Goal: Transaction & Acquisition: Purchase product/service

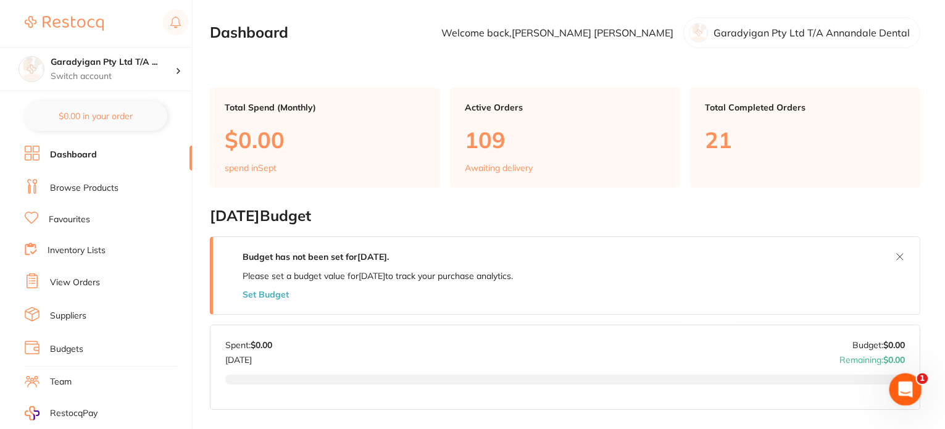
click at [910, 389] on icon "Open Intercom Messenger" at bounding box center [904, 388] width 20 height 20
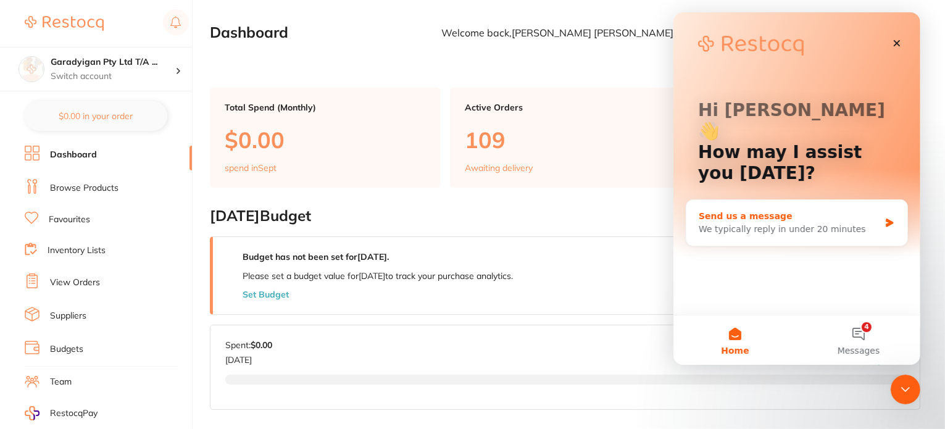
click at [801, 223] on div "We typically reply in under 20 minutes" at bounding box center [788, 229] width 181 height 13
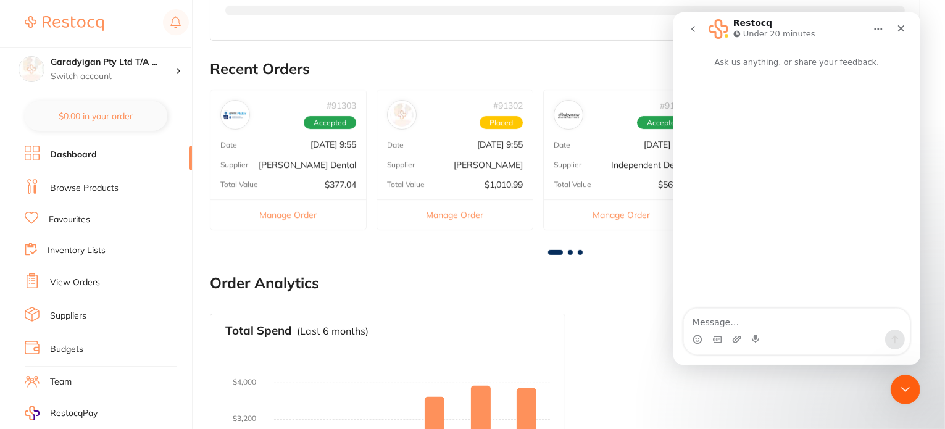
scroll to position [375, 0]
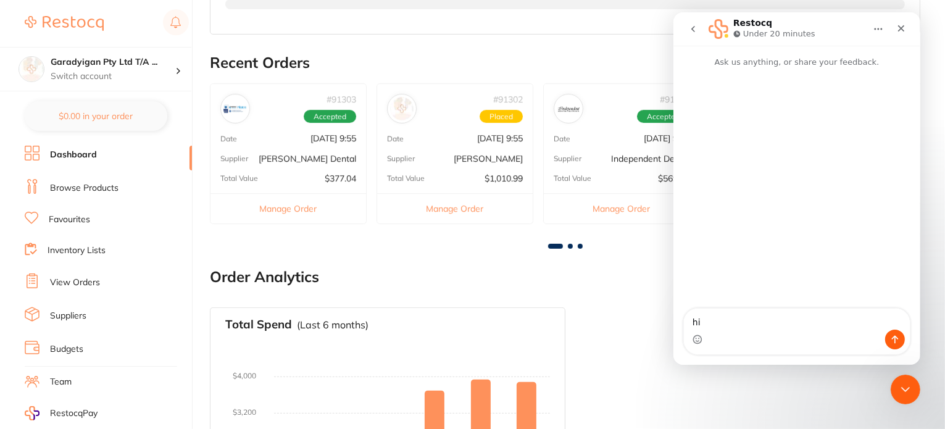
type textarea "hi"
type textarea "w"
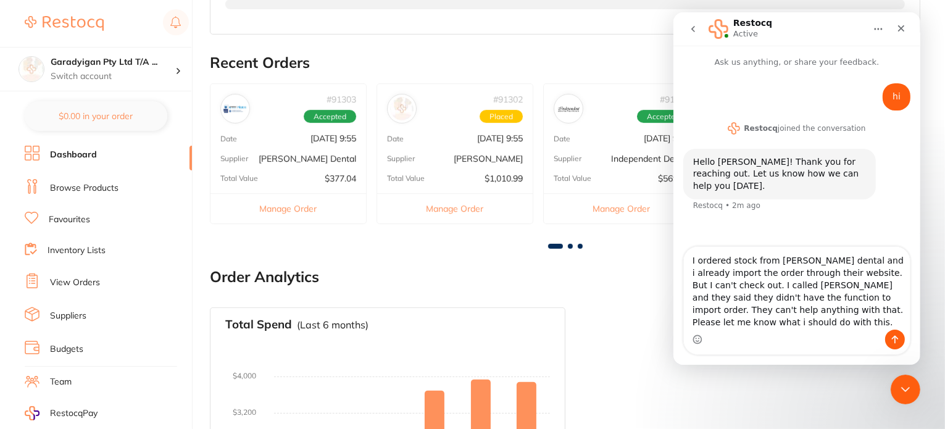
type textarea "I ordered stock from [PERSON_NAME] dental and i already import the order throug…"
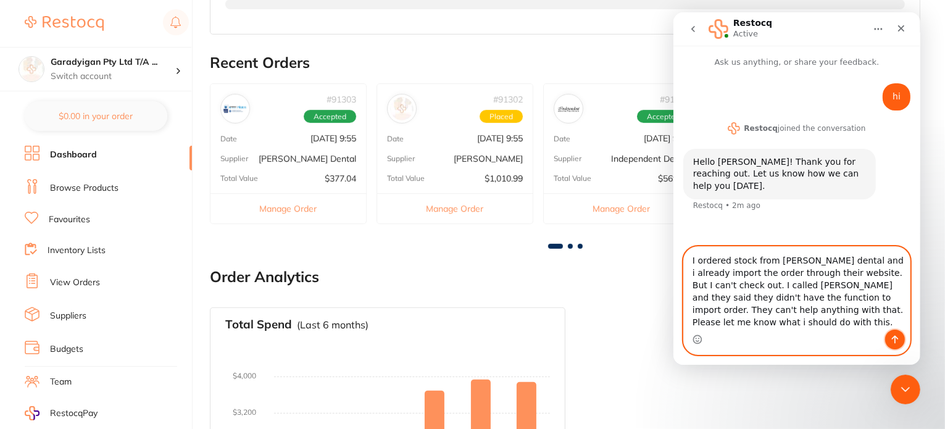
click at [897, 339] on icon "Send a message…" at bounding box center [894, 339] width 10 height 10
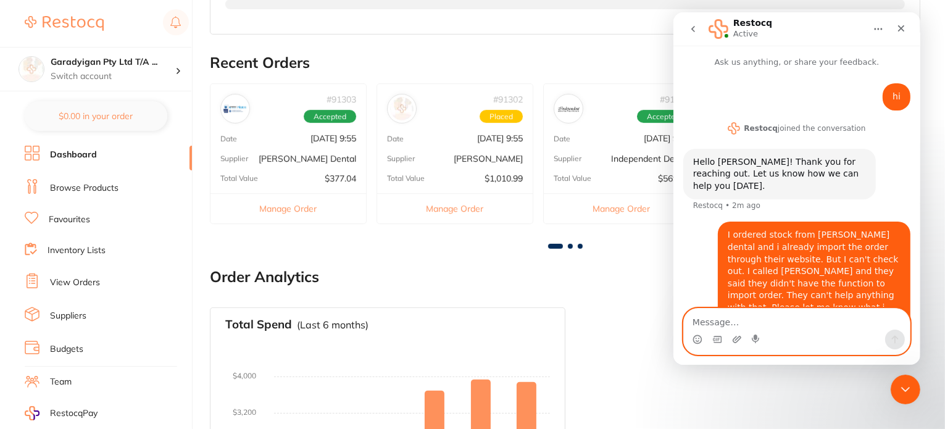
scroll to position [14, 0]
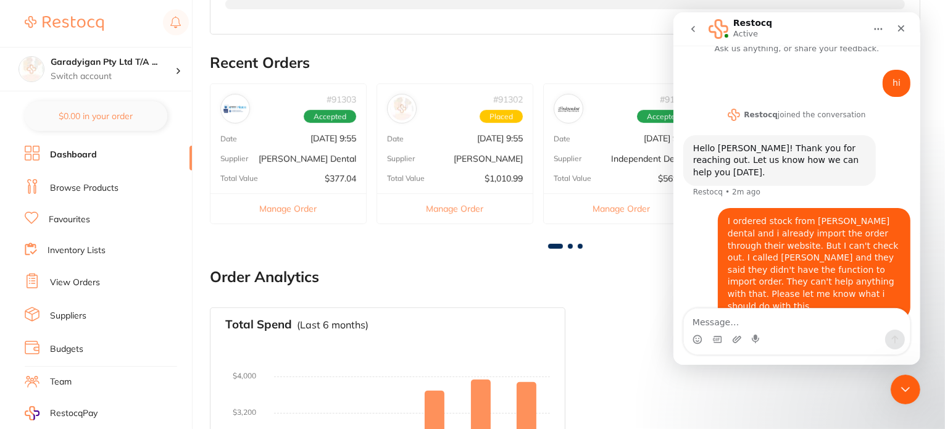
click at [474, 271] on h2 "Order Analytics" at bounding box center [565, 276] width 710 height 17
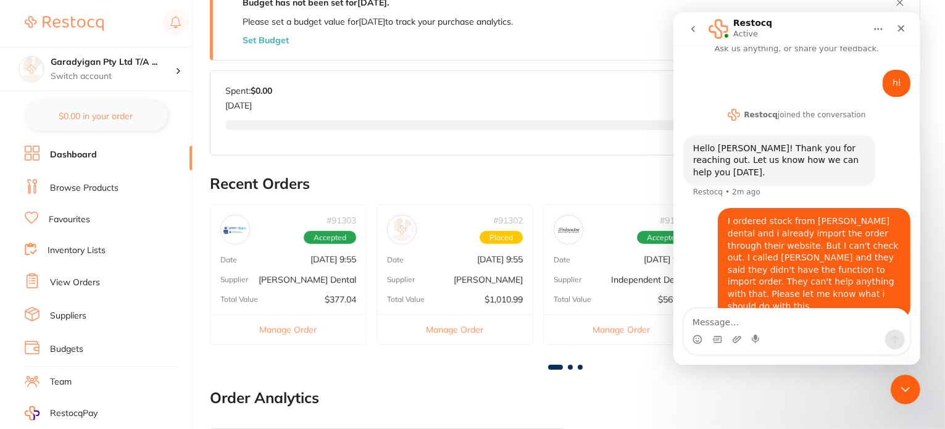
scroll to position [252, 0]
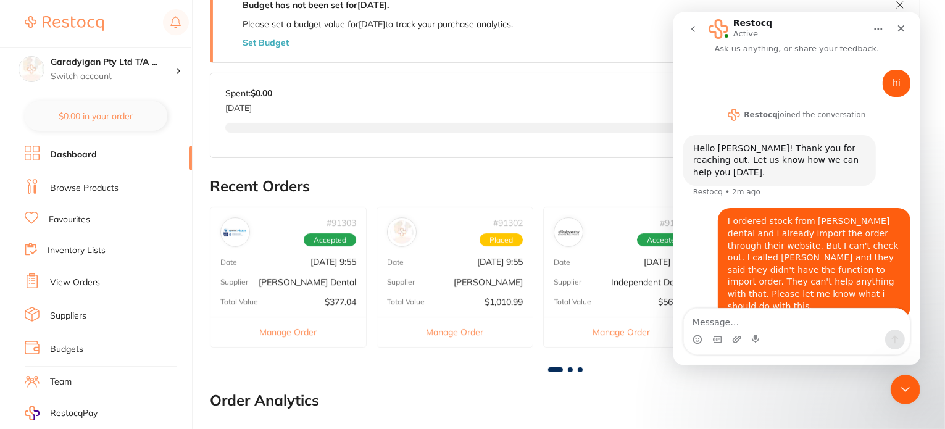
click at [484, 151] on div at bounding box center [564, 150] width 679 height 54
click at [691, 26] on icon "go back" at bounding box center [692, 29] width 10 height 10
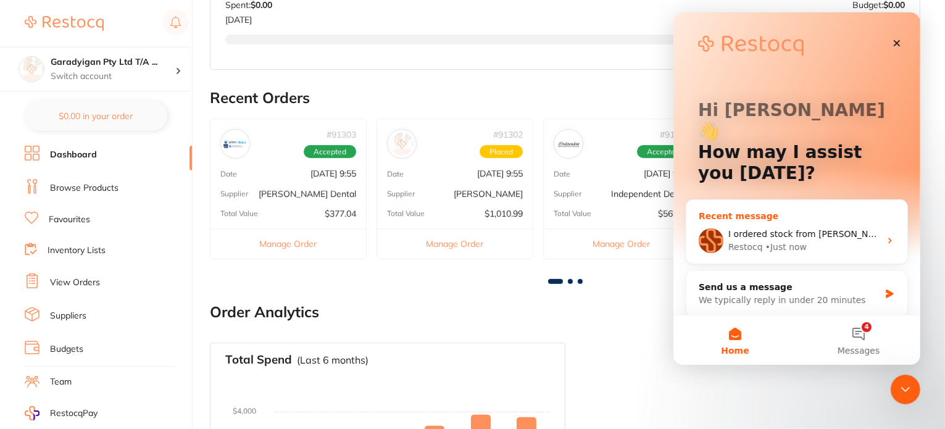
scroll to position [375, 0]
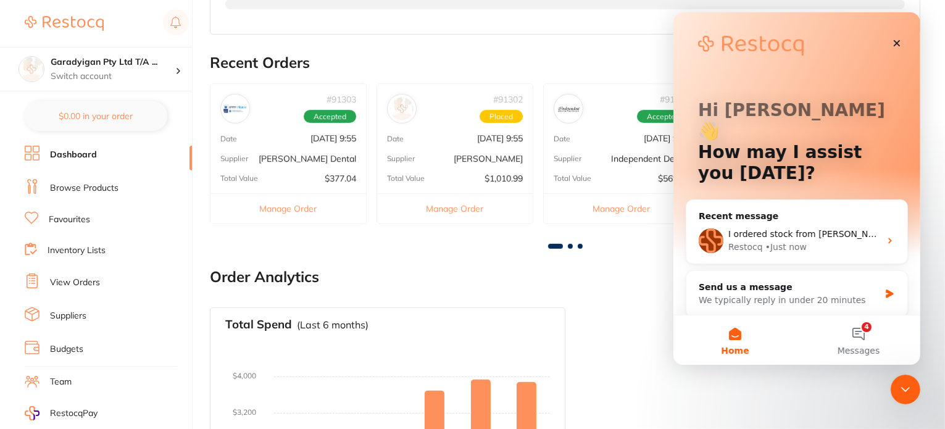
click at [502, 264] on main "Dashboard Welcome back, [PERSON_NAME] Pty Ltd T/A Annandale Dental Total Spend …" at bounding box center [577, 111] width 735 height 973
click at [445, 57] on h2 "Recent Orders" at bounding box center [565, 62] width 710 height 17
click at [859, 333] on button "4 Messages" at bounding box center [857, 339] width 123 height 49
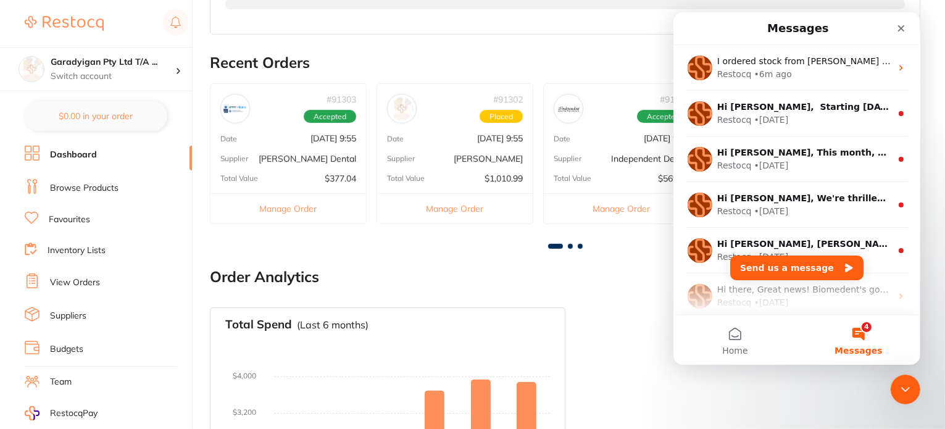
click at [328, 61] on h2 "Recent Orders" at bounding box center [565, 62] width 710 height 17
click at [902, 28] on icon "Close" at bounding box center [900, 28] width 10 height 10
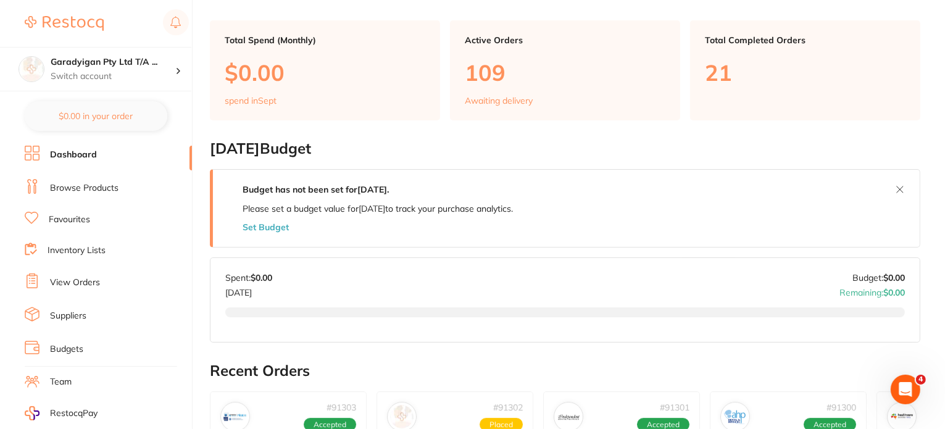
scroll to position [67, 0]
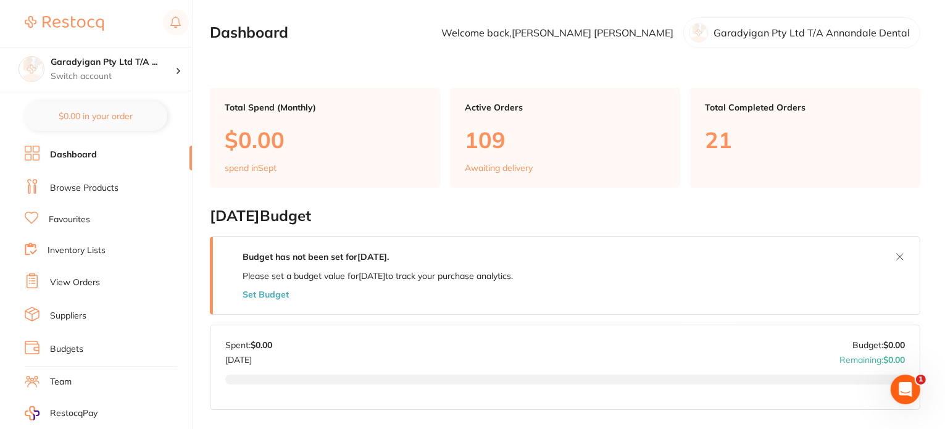
click at [83, 187] on link "Browse Products" at bounding box center [84, 188] width 68 height 12
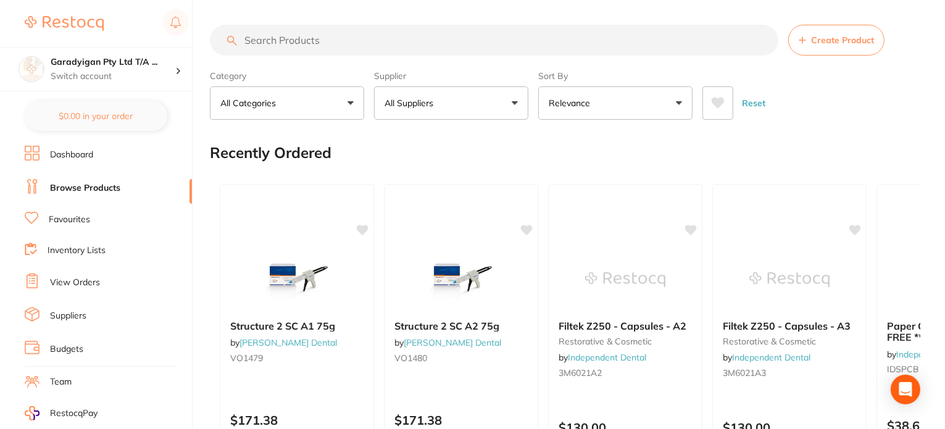
click at [294, 48] on input "search" at bounding box center [494, 40] width 568 height 31
type input "d"
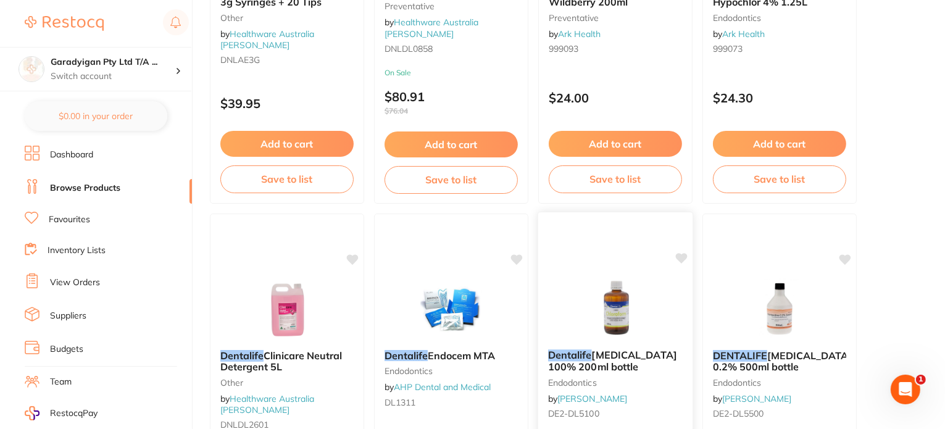
scroll to position [1111, 0]
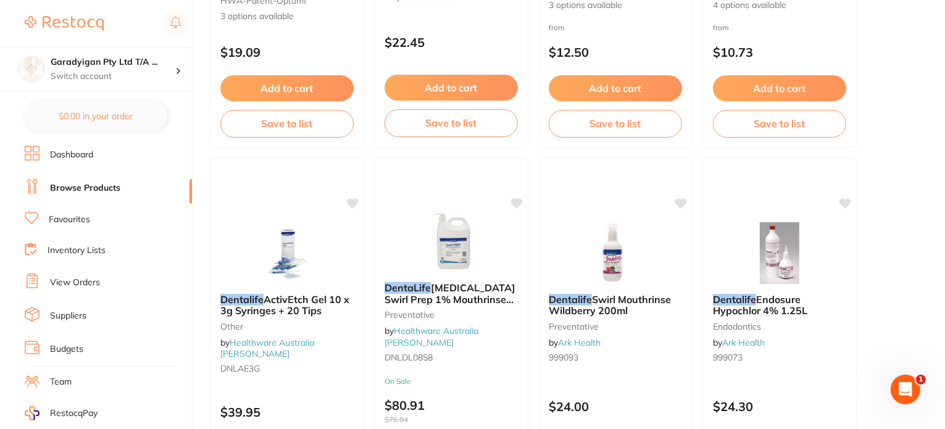
type input "edta dentalife"
click at [76, 215] on link "Favourites" at bounding box center [69, 220] width 41 height 12
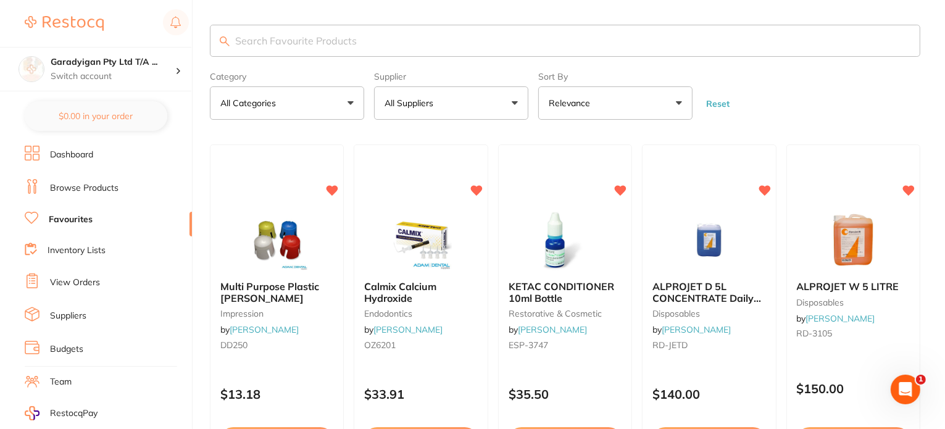
click at [269, 40] on input "search" at bounding box center [565, 41] width 710 height 32
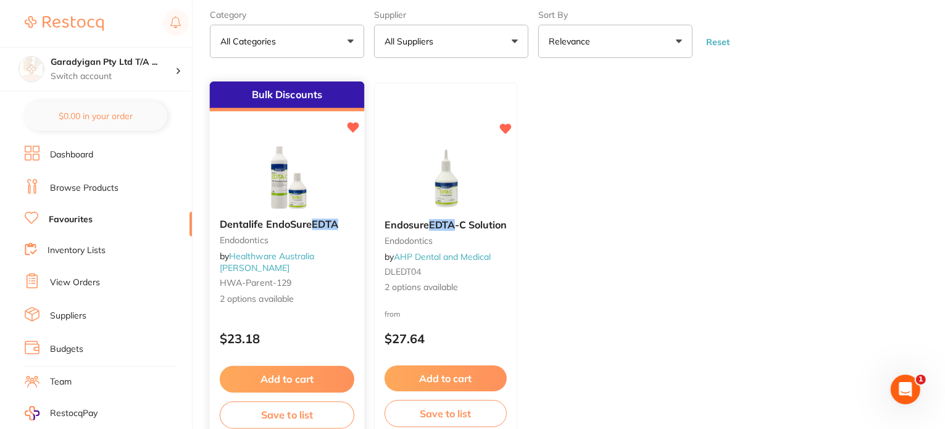
type input "edta"
click at [312, 386] on button "Add to cart" at bounding box center [287, 379] width 135 height 27
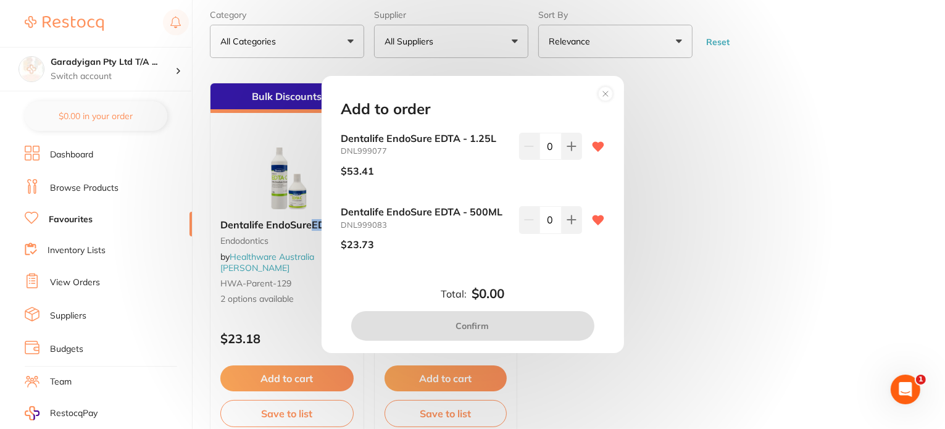
drag, startPoint x: 569, startPoint y: 150, endPoint x: 583, endPoint y: 238, distance: 89.3
click at [569, 151] on icon at bounding box center [571, 146] width 10 height 10
type input "1"
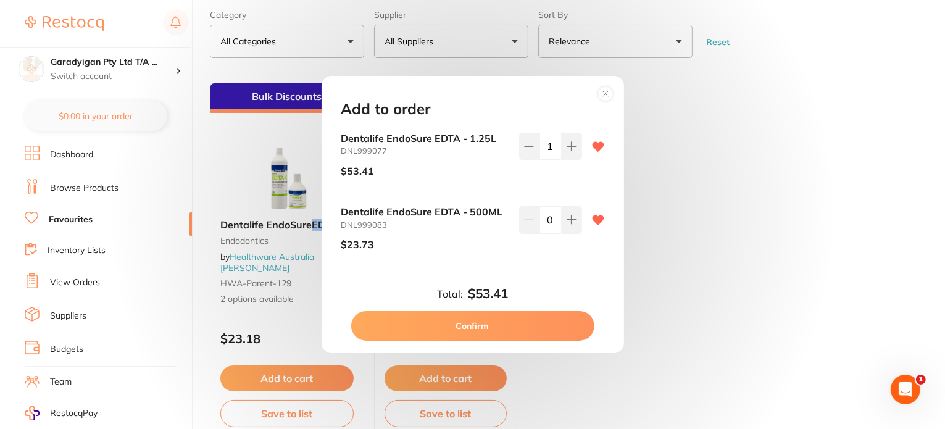
click at [533, 326] on button "Confirm" at bounding box center [472, 326] width 243 height 30
checkbox input "false"
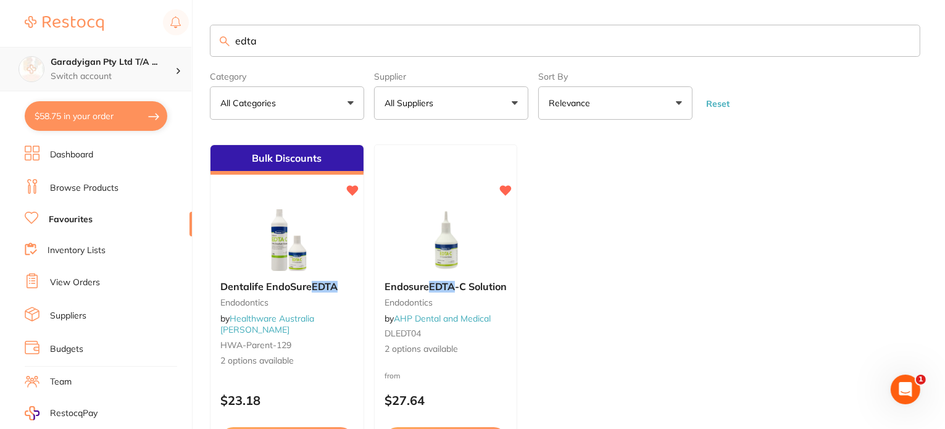
drag, startPoint x: 289, startPoint y: 44, endPoint x: 175, endPoint y: 50, distance: 114.3
click at [176, 51] on div "$58.75 Garadyigan Pty Ltd T/A ... Switch account Garadyigan Pty Ltd T/A Annanda…" at bounding box center [472, 214] width 945 height 429
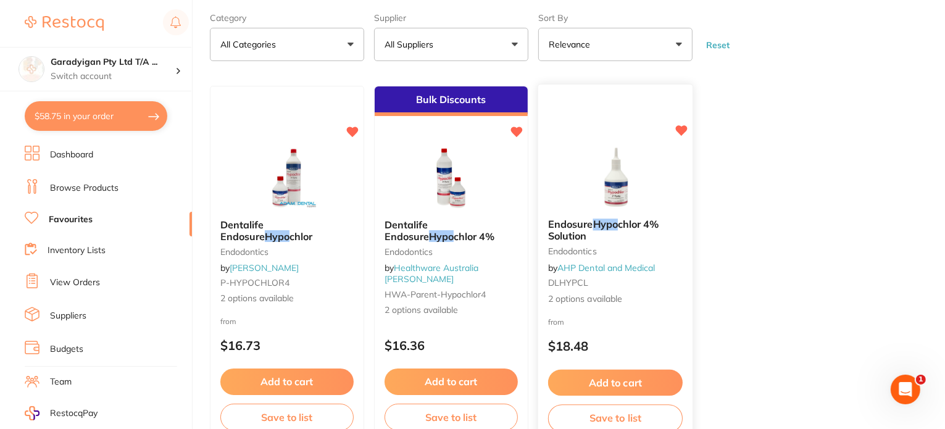
scroll to position [62, 0]
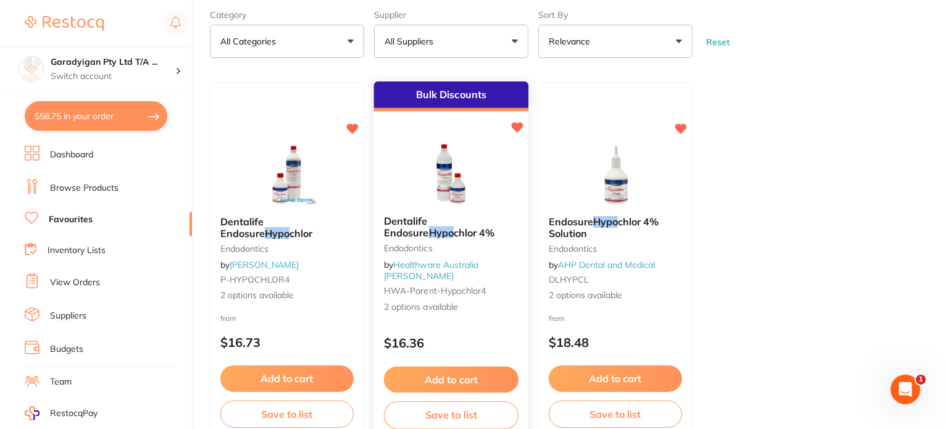
type input "hypo"
click at [478, 380] on button "Add to cart" at bounding box center [451, 380] width 135 height 27
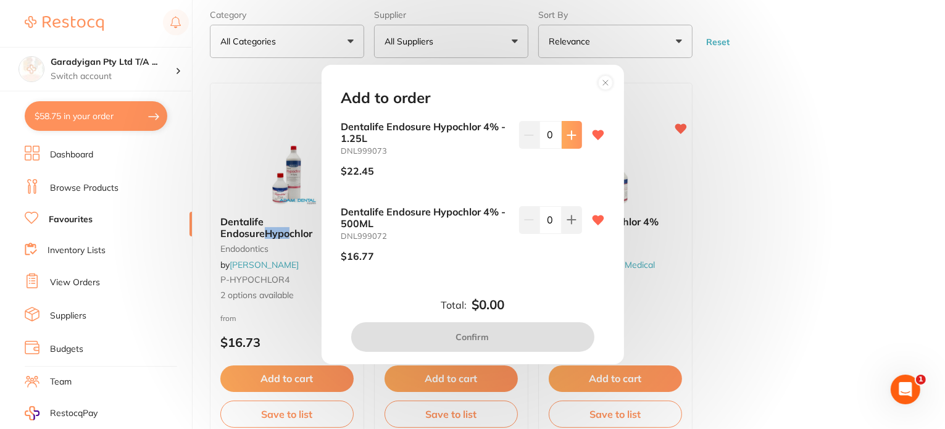
click at [575, 139] on button at bounding box center [572, 134] width 20 height 27
type input "1"
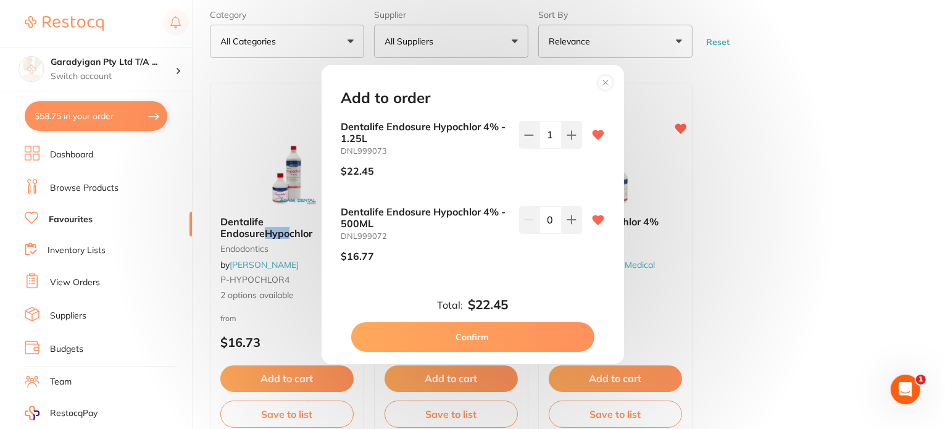
click at [571, 340] on button "Confirm" at bounding box center [472, 337] width 243 height 30
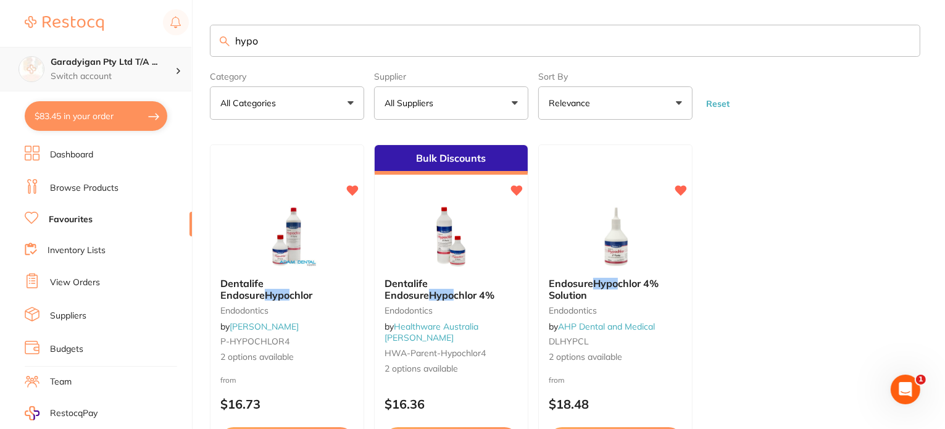
drag, startPoint x: 192, startPoint y: 45, endPoint x: 157, endPoint y: 49, distance: 34.8
click at [158, 49] on div "$83.45 Garadyigan Pty Ltd T/A ... Switch account Garadyigan Pty Ltd T/A Annanda…" at bounding box center [472, 214] width 945 height 429
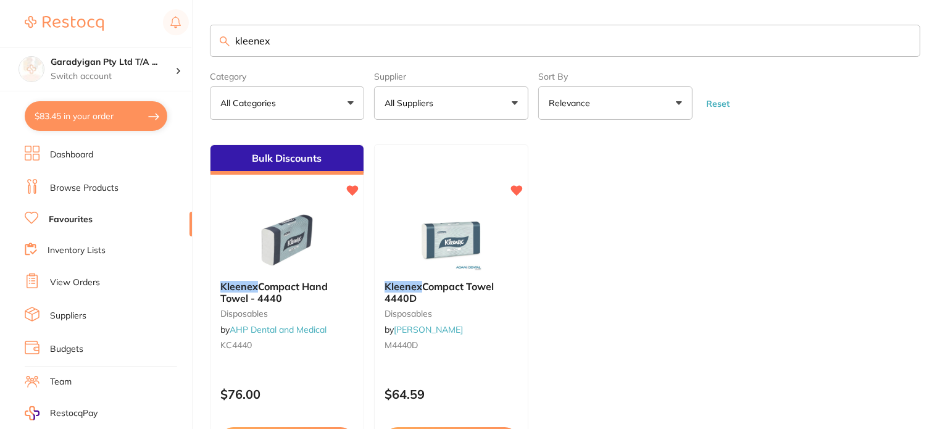
type input "kleenex"
drag, startPoint x: 285, startPoint y: 44, endPoint x: 137, endPoint y: 66, distance: 149.8
click at [137, 66] on div "$83.45 Garadyigan Pty Ltd T/A ... Switch account Garadyigan Pty Ltd T/A Annanda…" at bounding box center [472, 214] width 945 height 429
click at [98, 185] on link "Browse Products" at bounding box center [84, 188] width 68 height 12
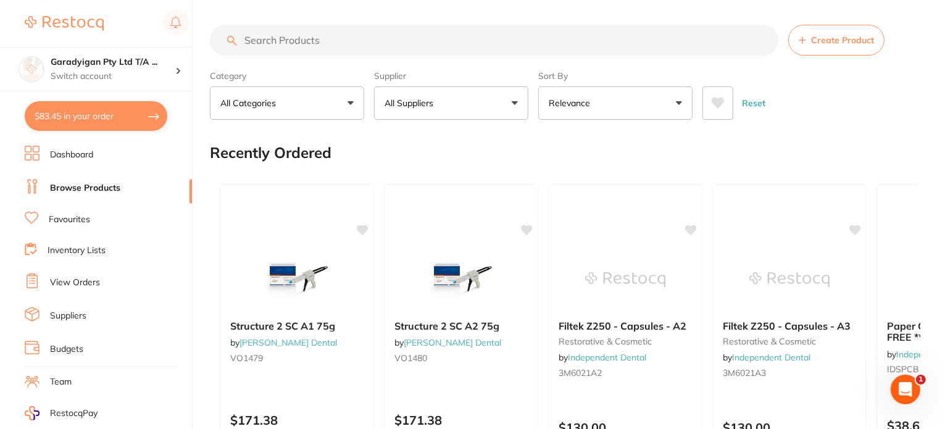
click at [274, 45] on input "search" at bounding box center [494, 40] width 568 height 31
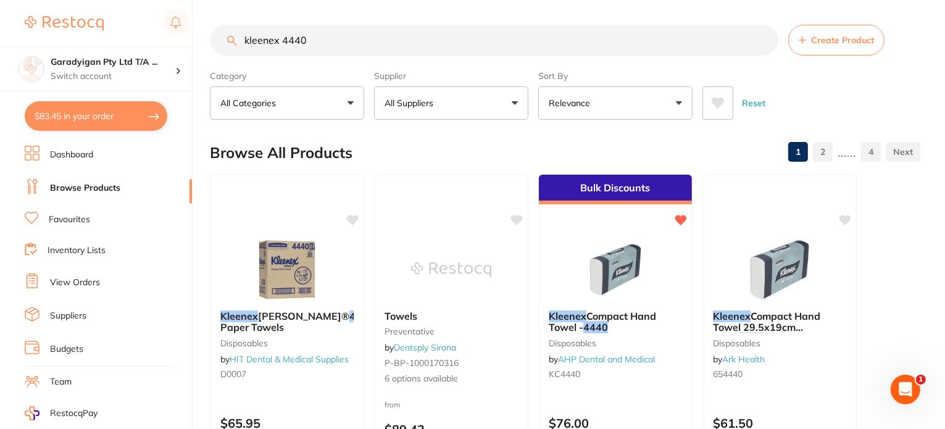
type input "kleenex 4440"
click at [517, 106] on button "All Suppliers" at bounding box center [451, 102] width 154 height 33
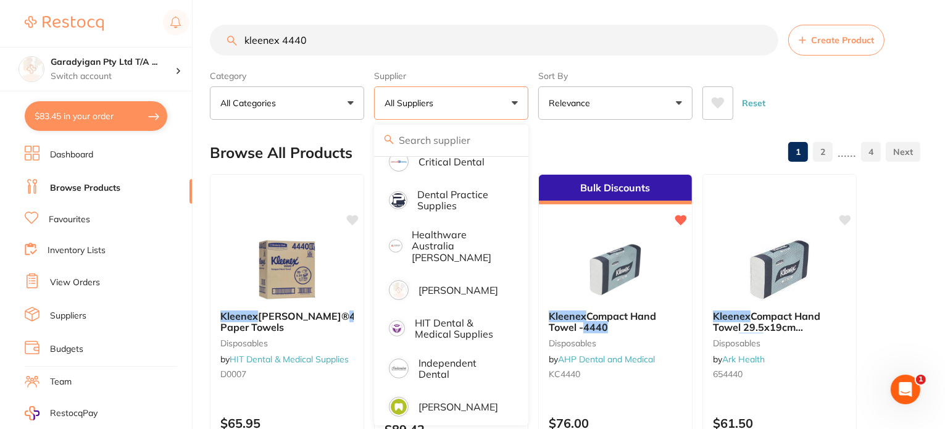
scroll to position [247, 0]
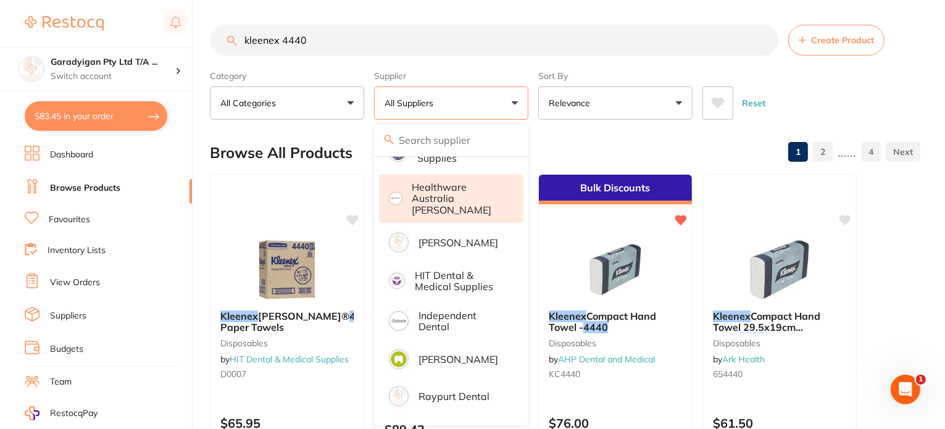
click at [464, 186] on p "Healthware Australia [PERSON_NAME]" at bounding box center [459, 198] width 94 height 34
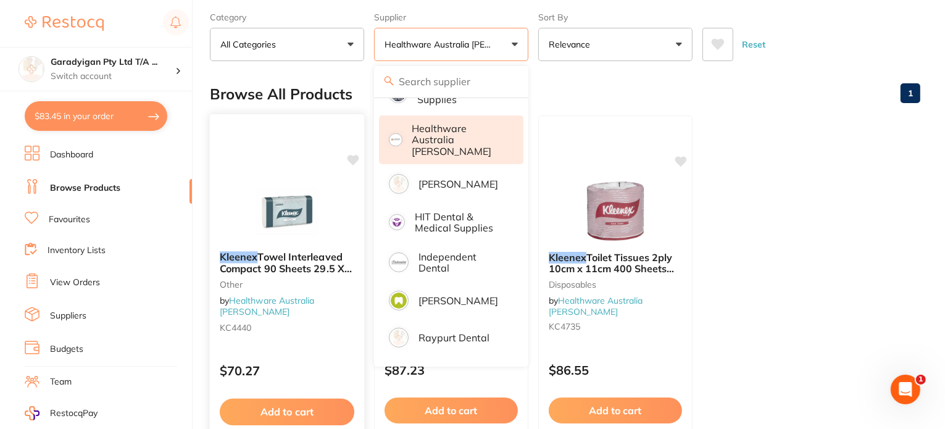
scroll to position [62, 0]
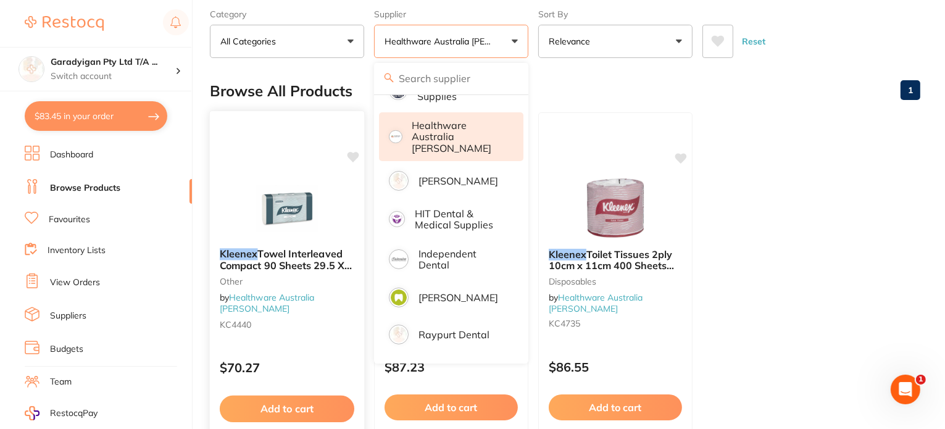
click at [352, 156] on icon at bounding box center [353, 157] width 12 height 10
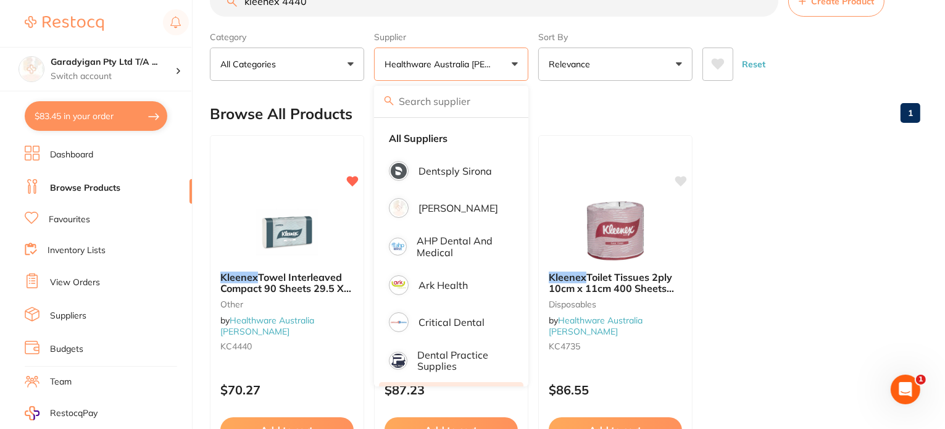
scroll to position [0, 0]
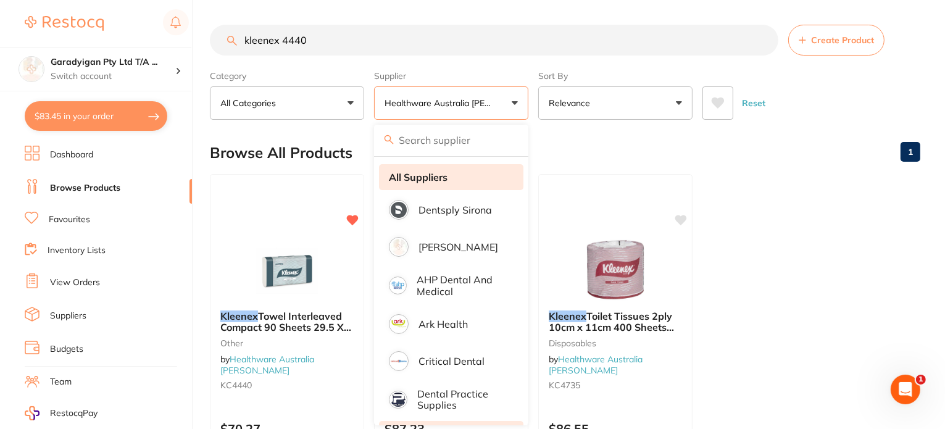
click at [404, 173] on strong "All Suppliers" at bounding box center [418, 177] width 59 height 11
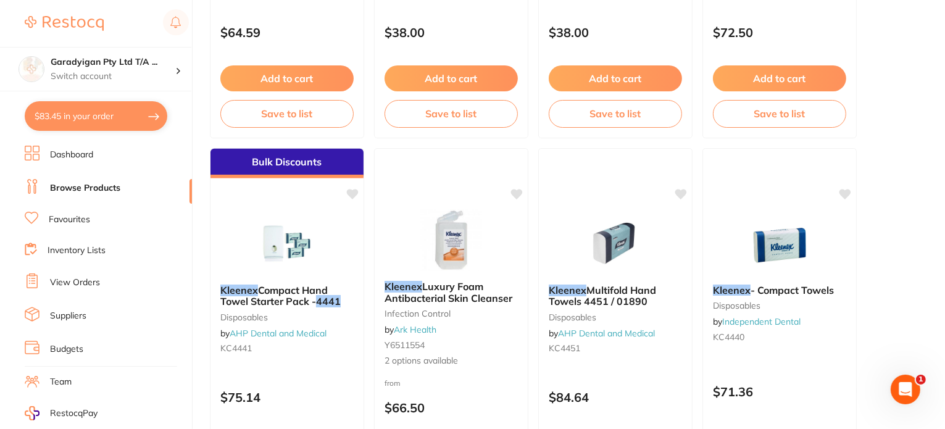
scroll to position [494, 0]
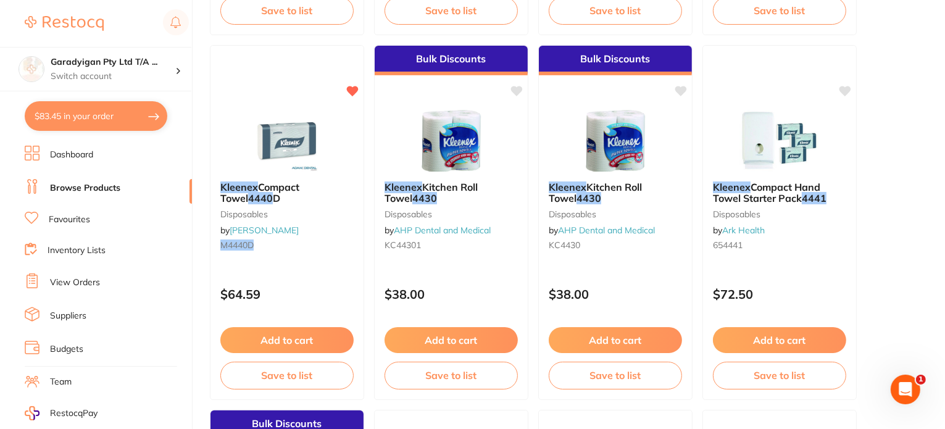
drag, startPoint x: 72, startPoint y: 217, endPoint x: 98, endPoint y: 233, distance: 29.6
click at [73, 217] on link "Favourites" at bounding box center [69, 220] width 41 height 12
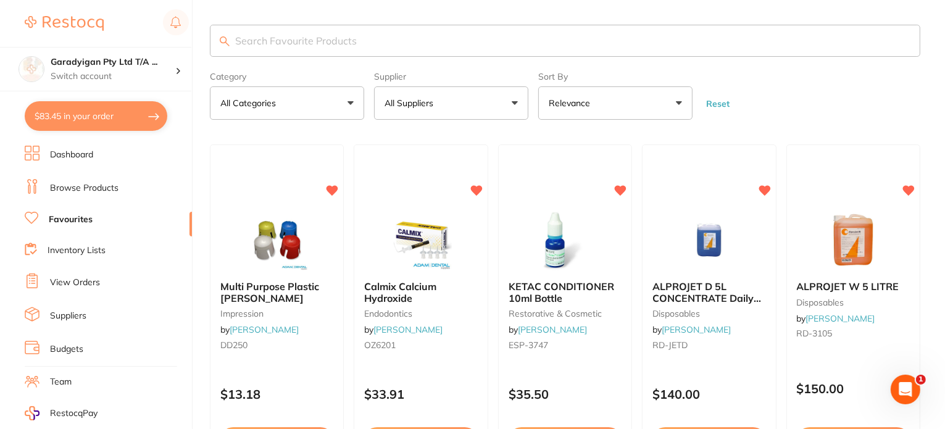
click at [322, 46] on input "search" at bounding box center [565, 41] width 710 height 32
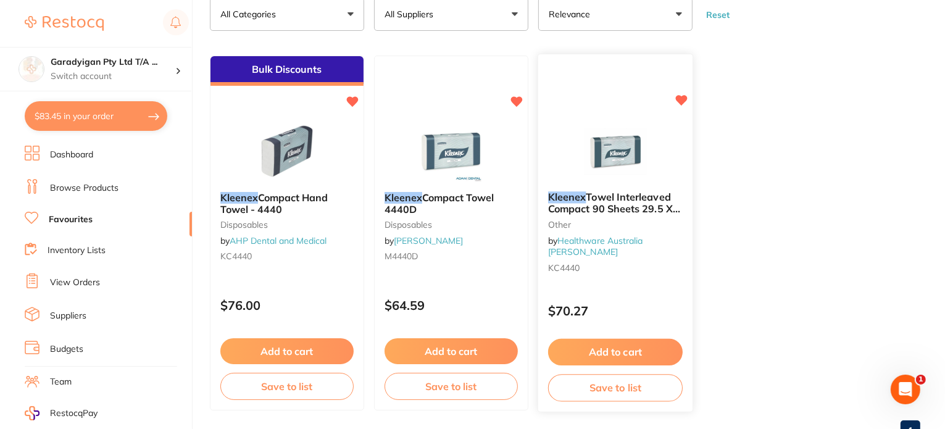
scroll to position [123, 0]
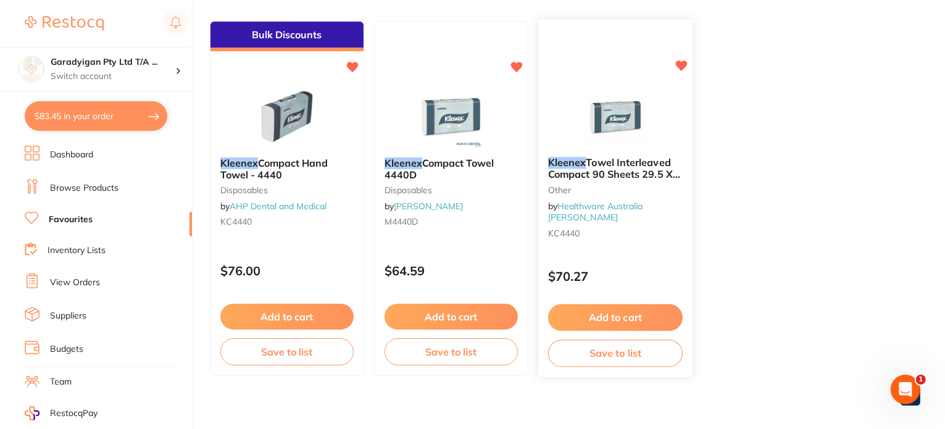
type input "kleenex"
click at [595, 316] on button "Add to cart" at bounding box center [615, 317] width 133 height 26
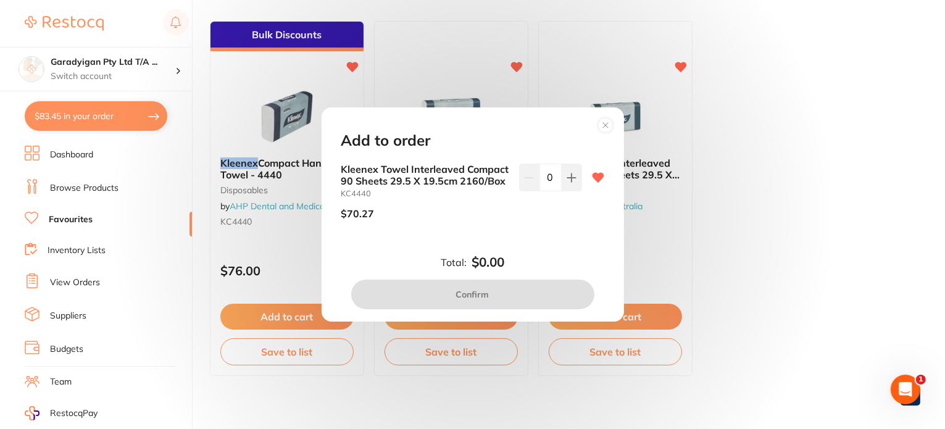
scroll to position [0, 0]
click at [573, 178] on button at bounding box center [572, 177] width 20 height 27
type input "1"
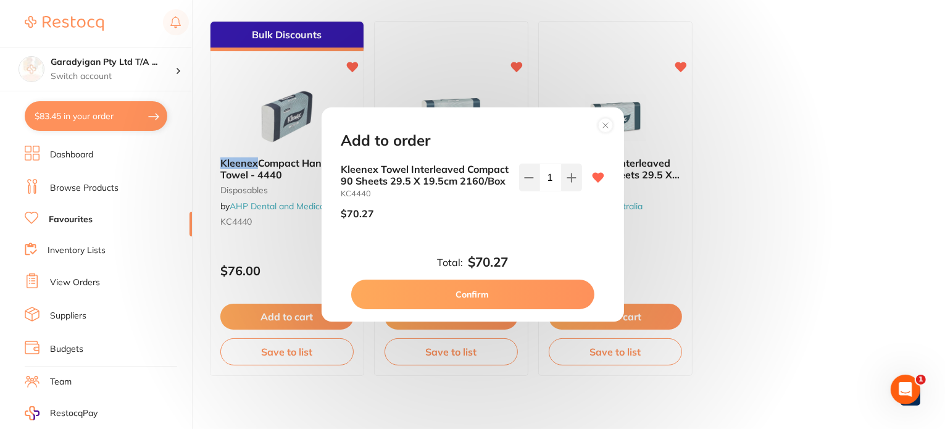
click at [553, 308] on button "Confirm" at bounding box center [472, 295] width 243 height 30
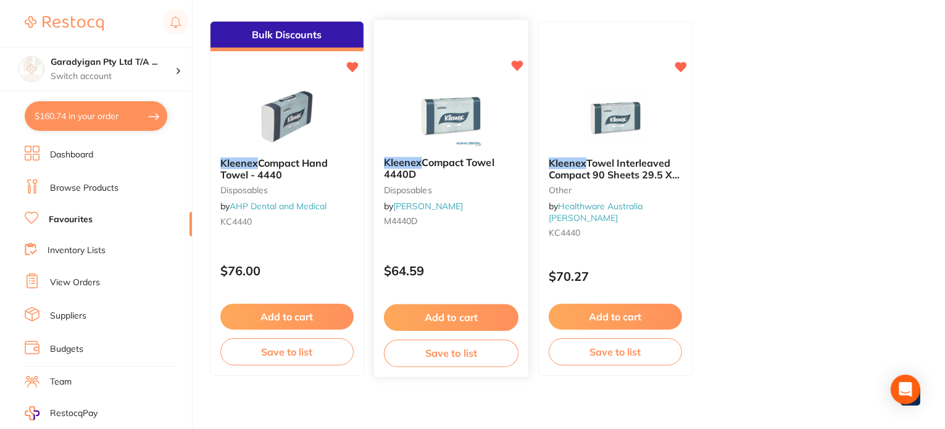
click at [445, 318] on button "Add to cart" at bounding box center [451, 317] width 135 height 27
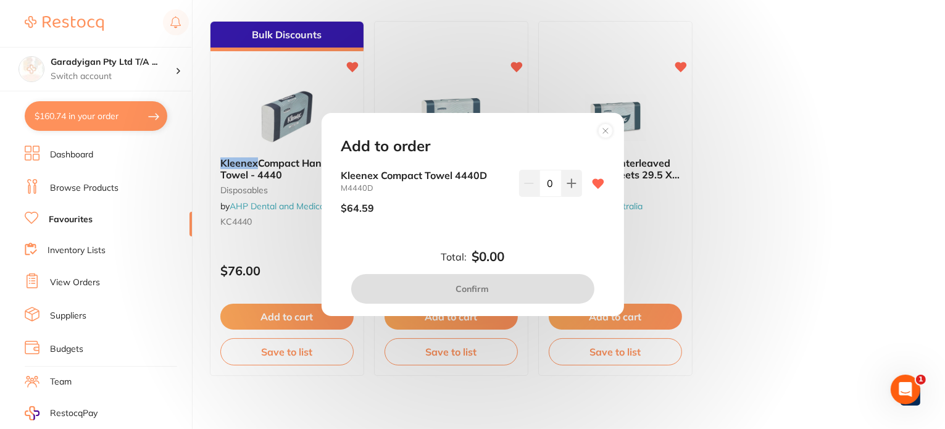
click at [611, 134] on circle at bounding box center [605, 130] width 14 height 14
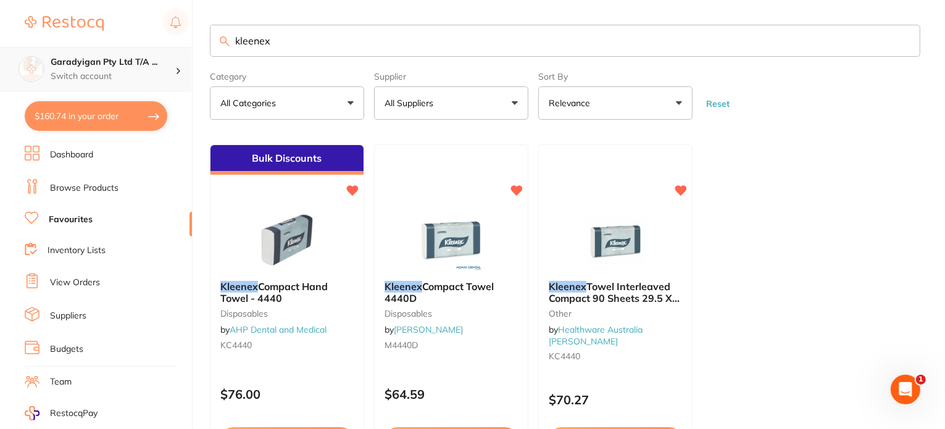
drag, startPoint x: 291, startPoint y: 47, endPoint x: 114, endPoint y: 49, distance: 177.1
click at [114, 49] on div "$160.74 Garadyigan Pty Ltd T/A ... Switch account Garadyigan Pty Ltd T/A Annand…" at bounding box center [472, 214] width 945 height 429
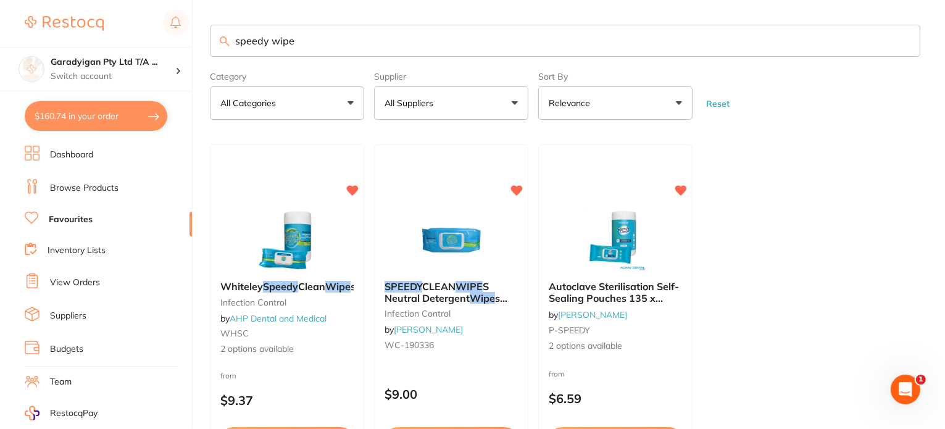
type input "speedy wipe"
drag, startPoint x: 98, startPoint y: 183, endPoint x: 118, endPoint y: 199, distance: 25.9
click at [99, 185] on link "Browse Products" at bounding box center [84, 188] width 68 height 12
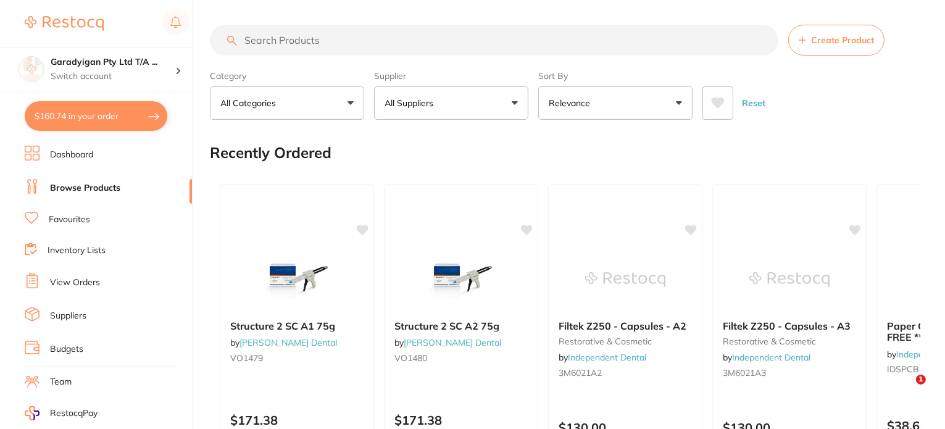
click at [352, 46] on input "search" at bounding box center [494, 40] width 568 height 31
click at [349, 41] on input "search" at bounding box center [494, 40] width 568 height 31
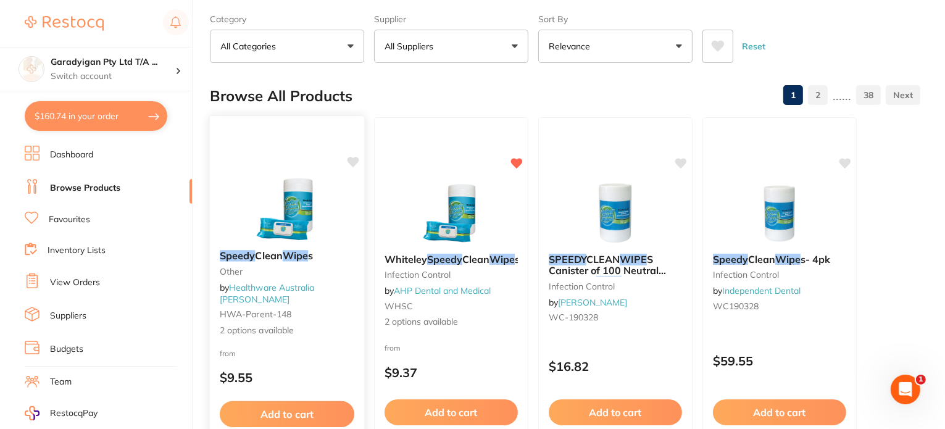
scroll to position [62, 0]
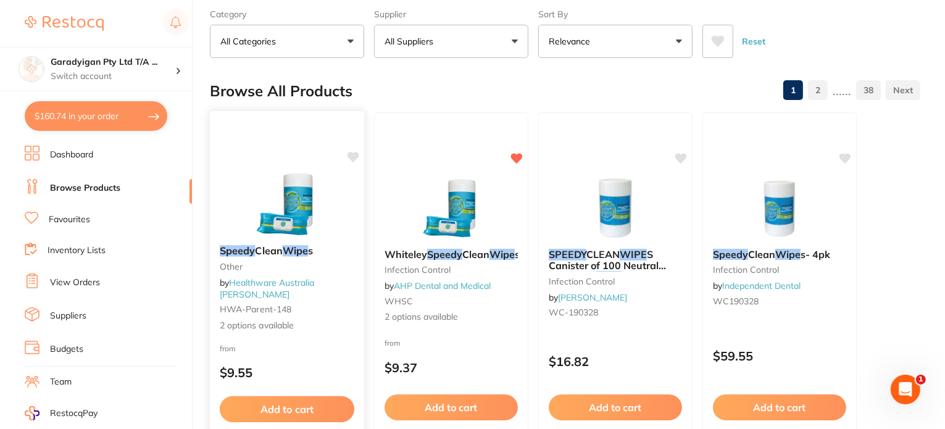
type input "speedy wipe"
click at [321, 407] on button "Add to cart" at bounding box center [286, 408] width 133 height 26
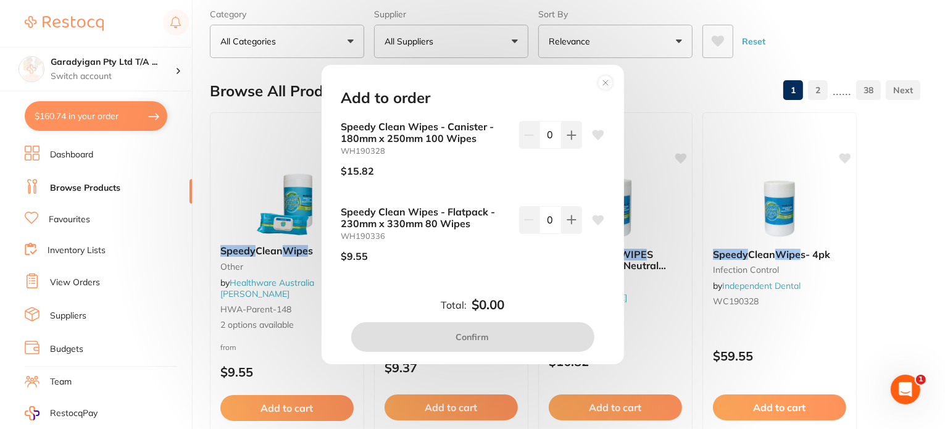
scroll to position [0, 0]
drag, startPoint x: 611, startPoint y: 83, endPoint x: 610, endPoint y: 121, distance: 37.7
click at [610, 84] on circle at bounding box center [605, 82] width 14 height 14
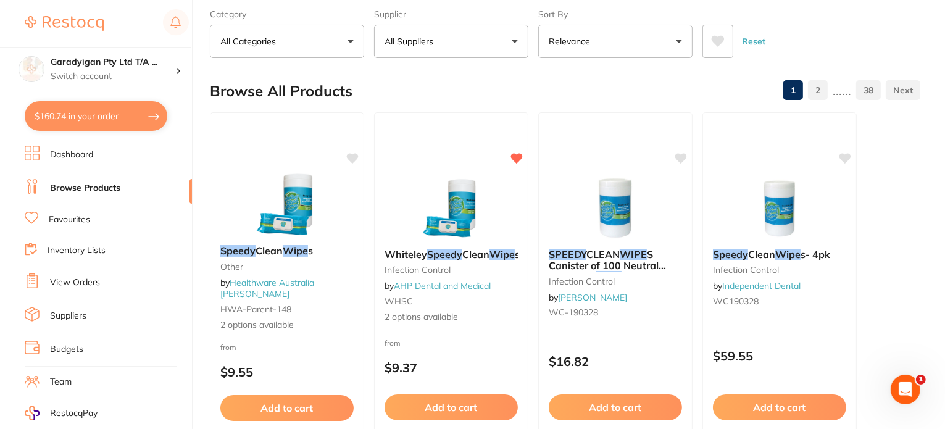
click at [504, 411] on button "Add to cart" at bounding box center [450, 407] width 133 height 26
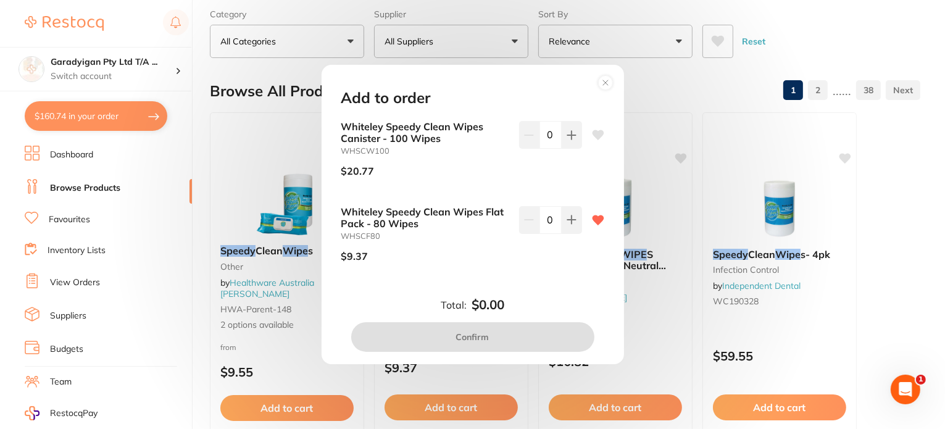
click at [607, 86] on circle at bounding box center [605, 82] width 14 height 14
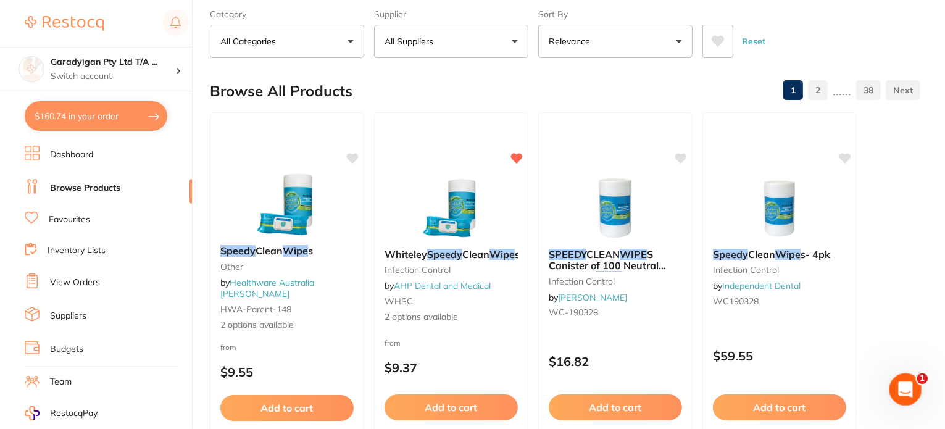
click at [893, 391] on div "Open Intercom Messenger" at bounding box center [903, 387] width 41 height 41
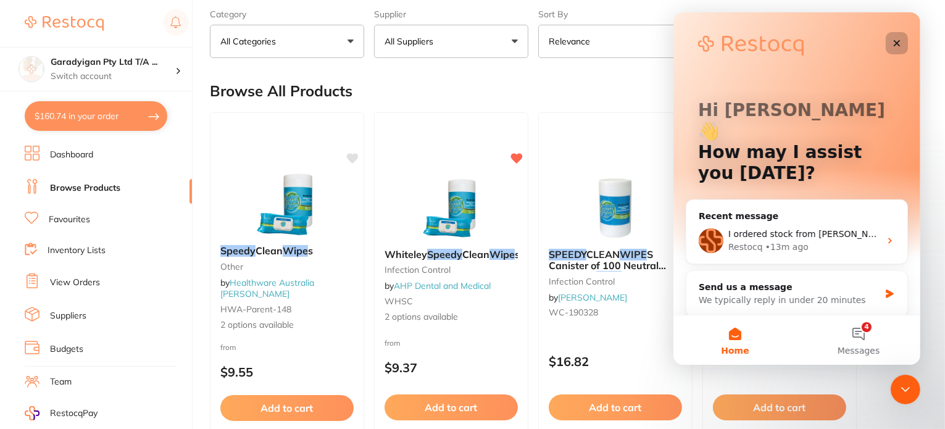
click at [897, 43] on icon "Close" at bounding box center [896, 43] width 10 height 10
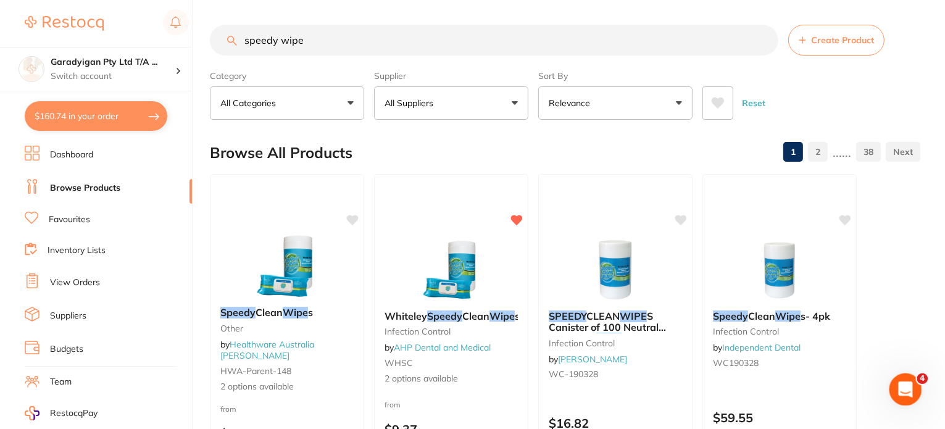
click at [905, 391] on icon "Open Intercom Messenger" at bounding box center [904, 388] width 20 height 20
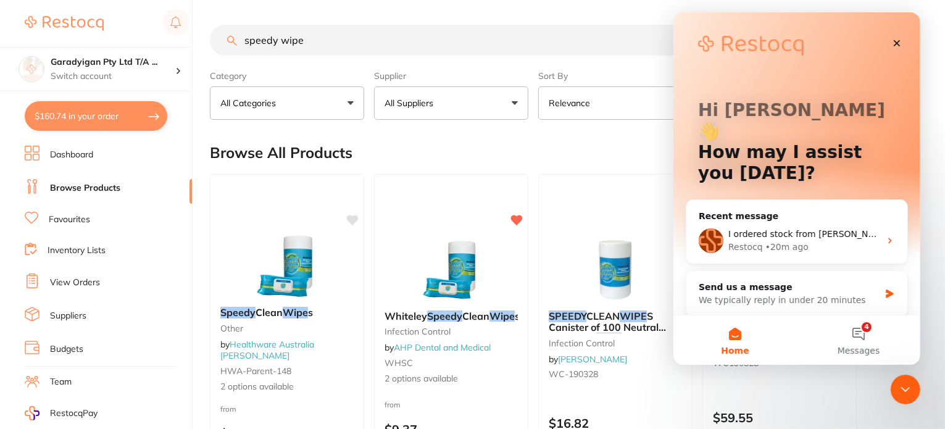
click at [88, 114] on button "$160.74 in your order" at bounding box center [96, 116] width 143 height 30
checkbox input "true"
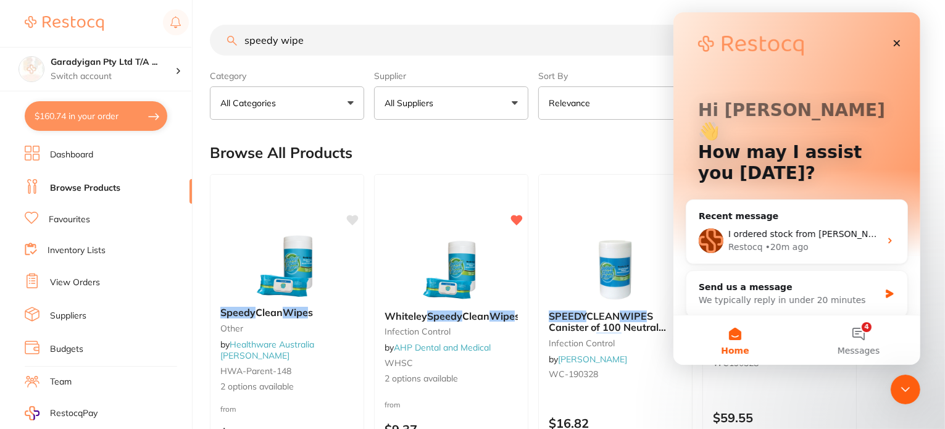
checkbox input "true"
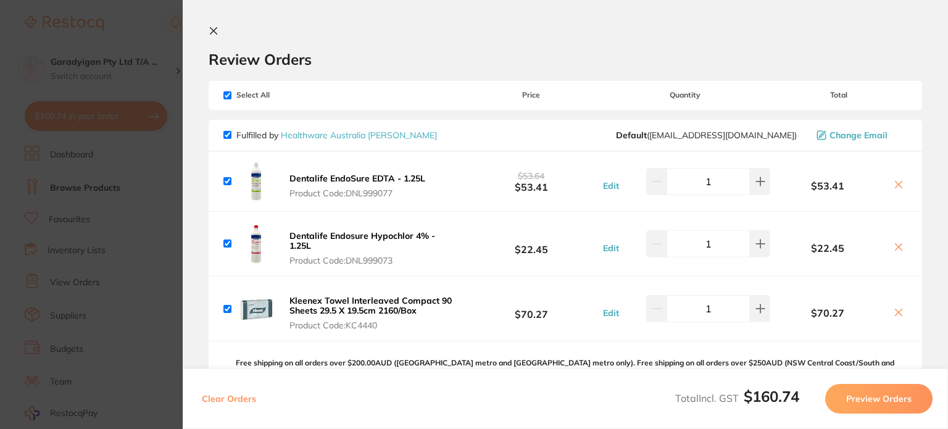
click at [895, 182] on icon at bounding box center [899, 185] width 10 height 10
click at [897, 243] on icon at bounding box center [899, 247] width 10 height 10
click at [895, 185] on icon at bounding box center [898, 184] width 7 height 7
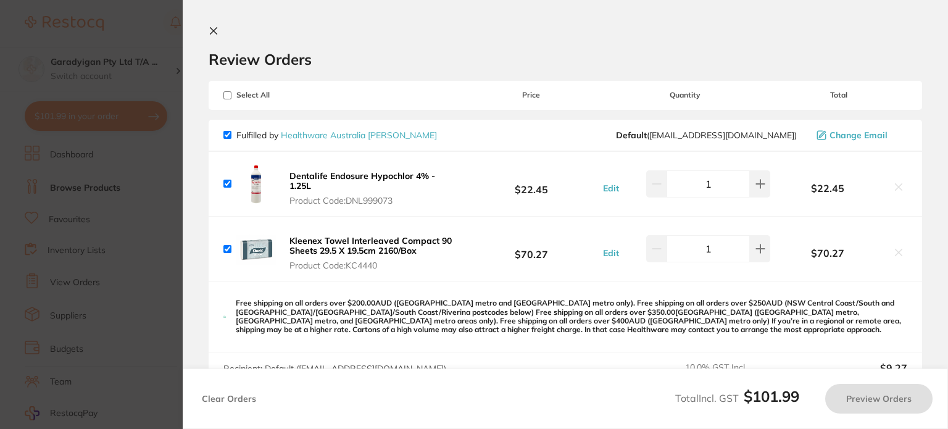
checkbox input "true"
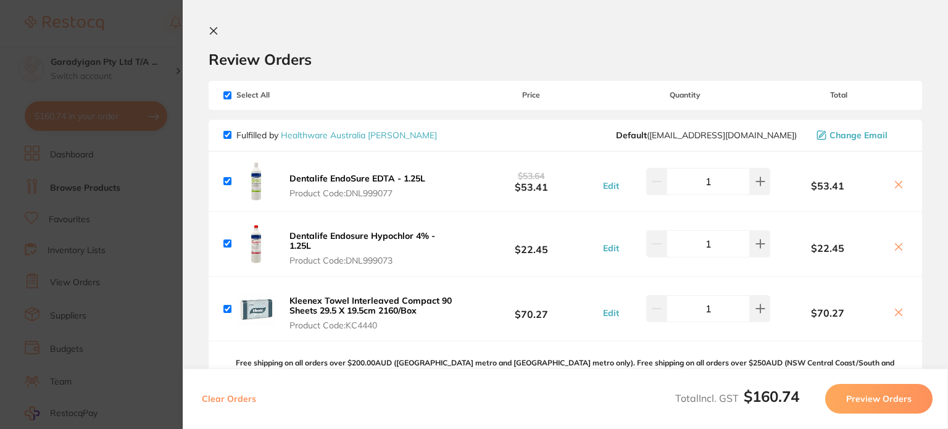
click at [206, 30] on section "Review Orders Your orders are being processed and we will notify you once we ha…" at bounding box center [565, 214] width 765 height 429
click at [211, 31] on icon at bounding box center [214, 31] width 10 height 10
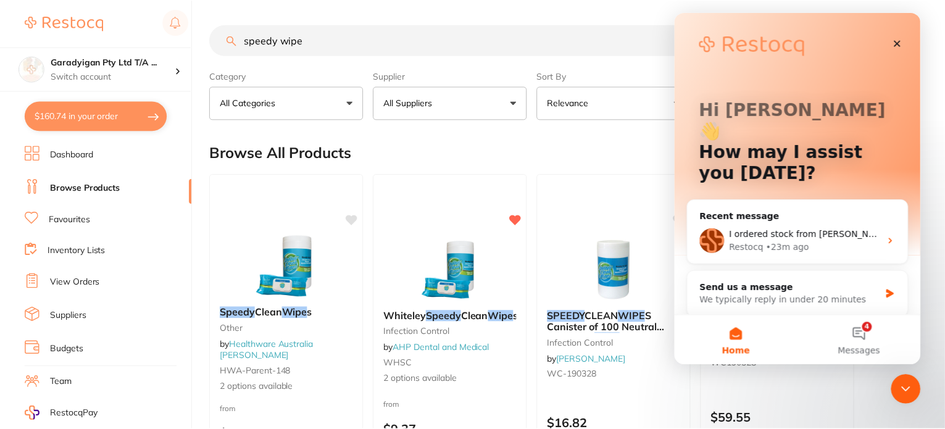
scroll to position [1, 0]
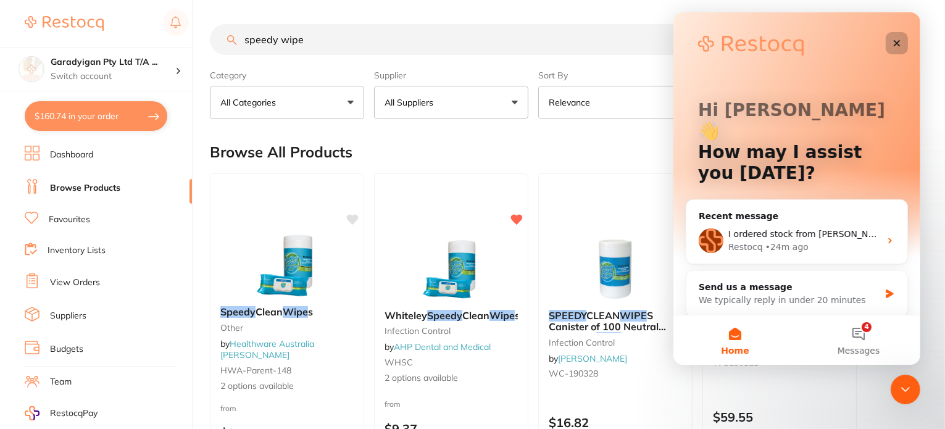
click at [895, 42] on icon "Close" at bounding box center [896, 43] width 7 height 7
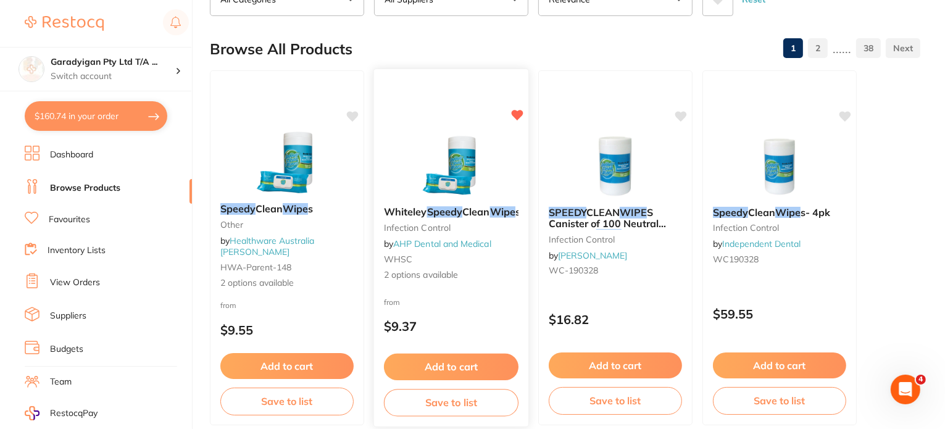
scroll to position [123, 0]
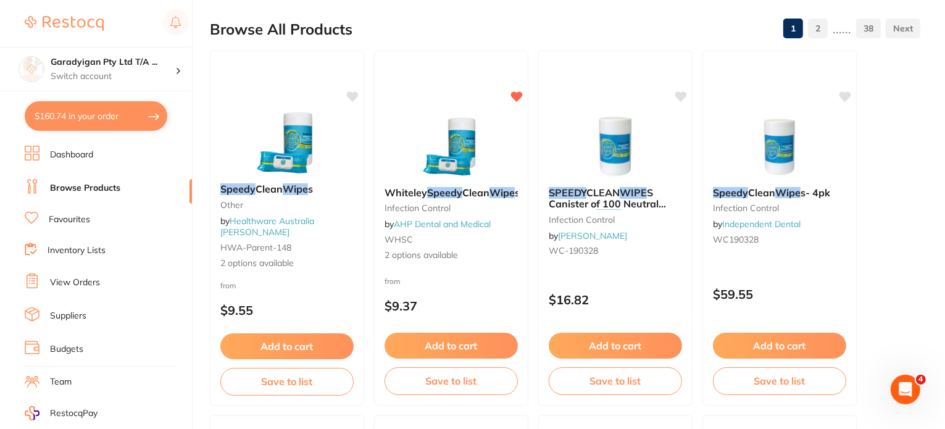
click at [792, 354] on button "Add to cart" at bounding box center [779, 346] width 133 height 26
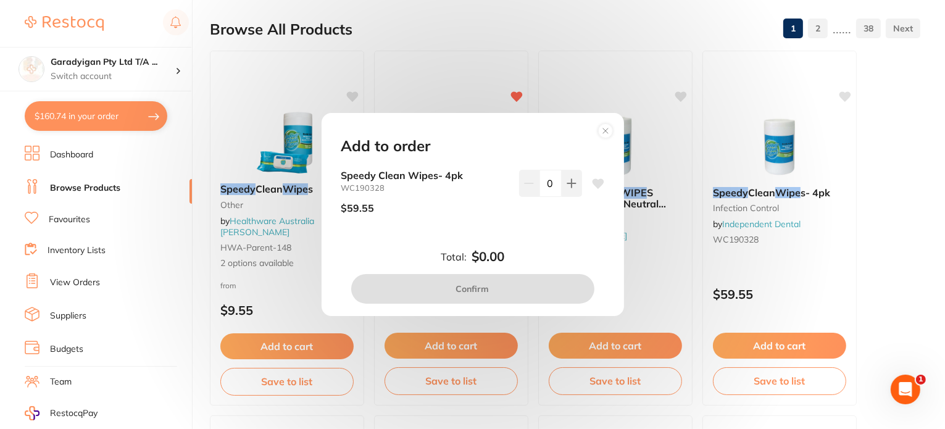
scroll to position [0, 0]
drag, startPoint x: 605, startPoint y: 128, endPoint x: 597, endPoint y: 135, distance: 10.0
click at [605, 129] on circle at bounding box center [605, 130] width 14 height 14
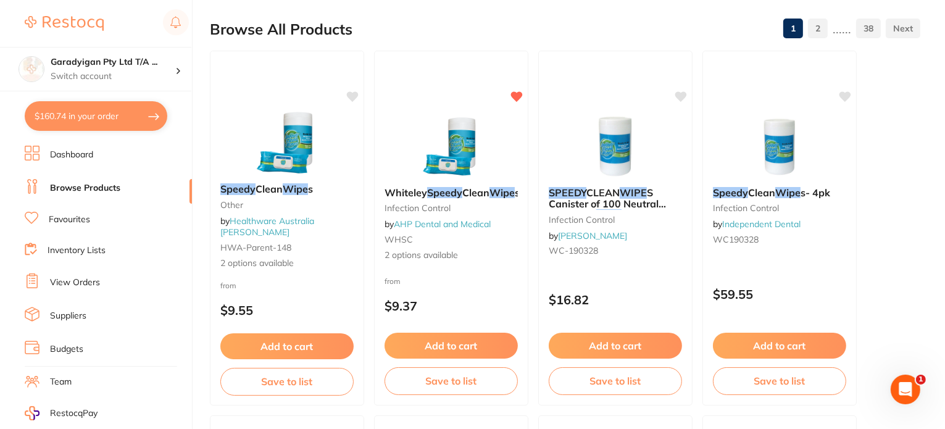
click at [479, 357] on button "Add to cart" at bounding box center [450, 346] width 133 height 26
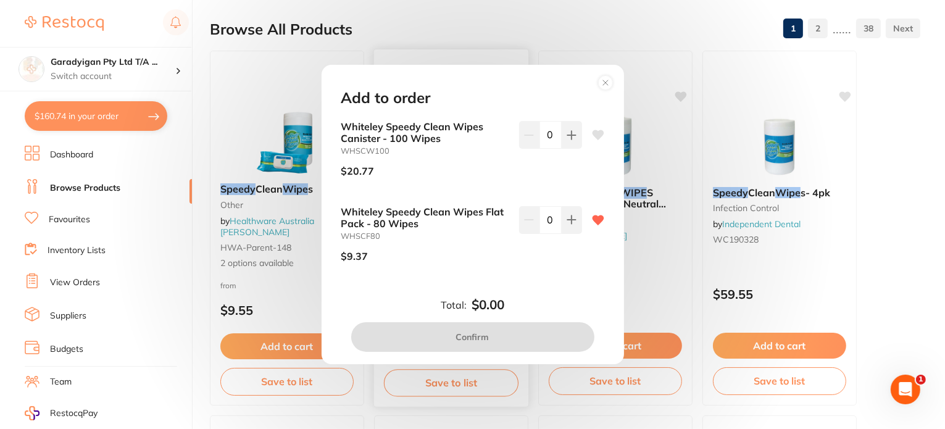
drag, startPoint x: 601, startPoint y: 81, endPoint x: 505, endPoint y: 115, distance: 101.5
click at [601, 82] on circle at bounding box center [605, 82] width 14 height 14
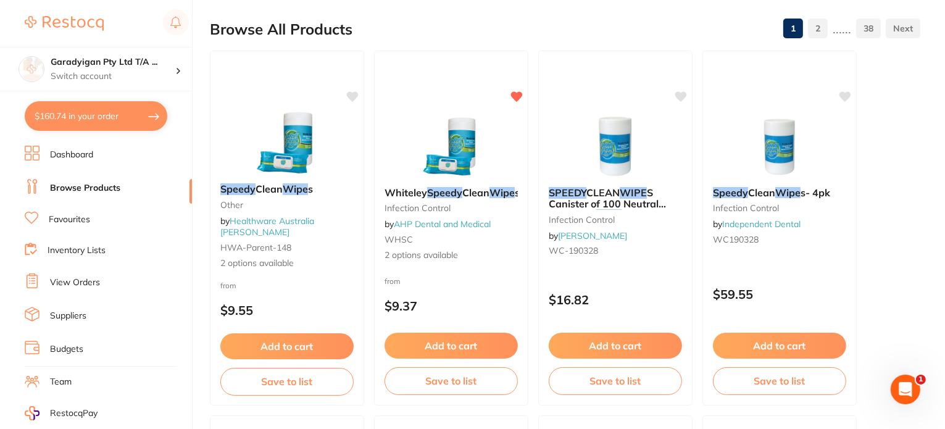
click at [333, 346] on button "Add to cart" at bounding box center [286, 346] width 133 height 26
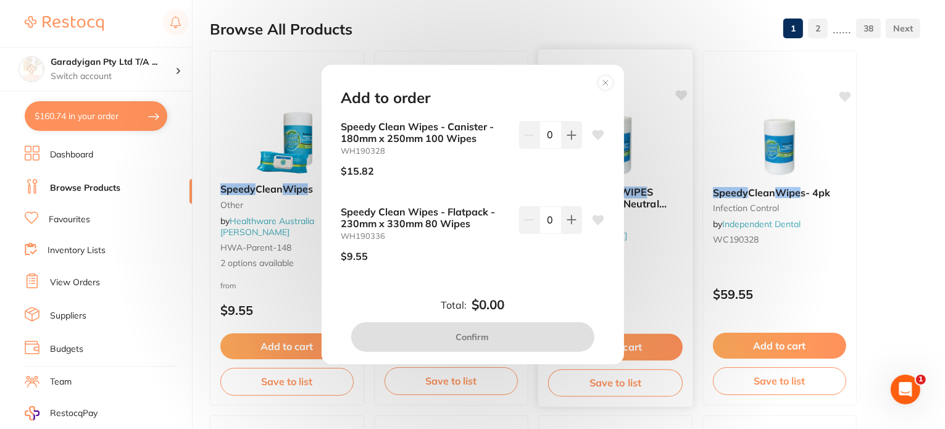
click at [602, 83] on circle at bounding box center [605, 82] width 14 height 14
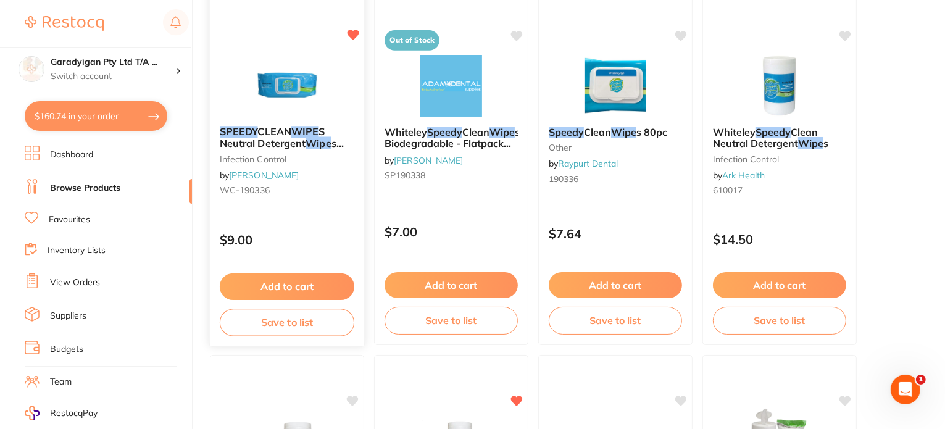
scroll to position [555, 0]
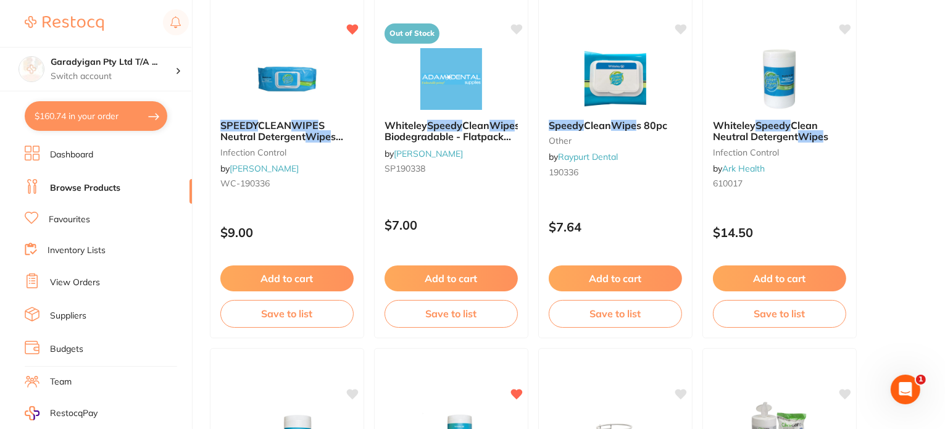
click at [336, 276] on button "Add to cart" at bounding box center [286, 278] width 133 height 26
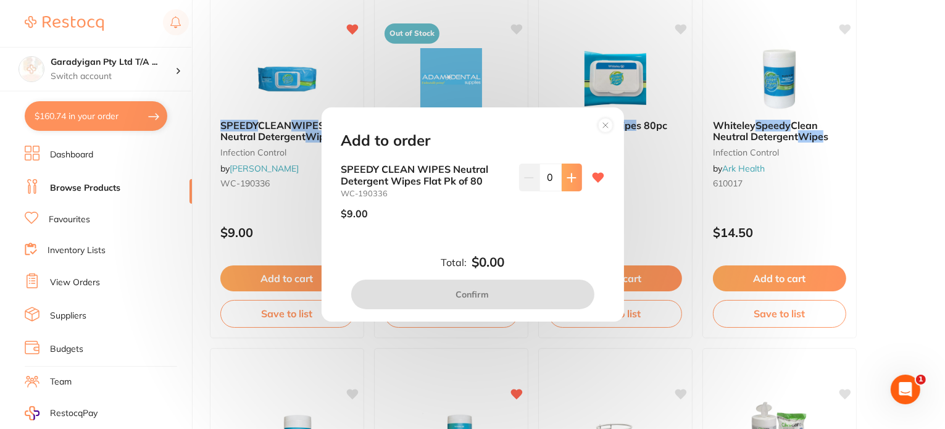
scroll to position [0, 0]
click at [573, 180] on button at bounding box center [572, 177] width 20 height 27
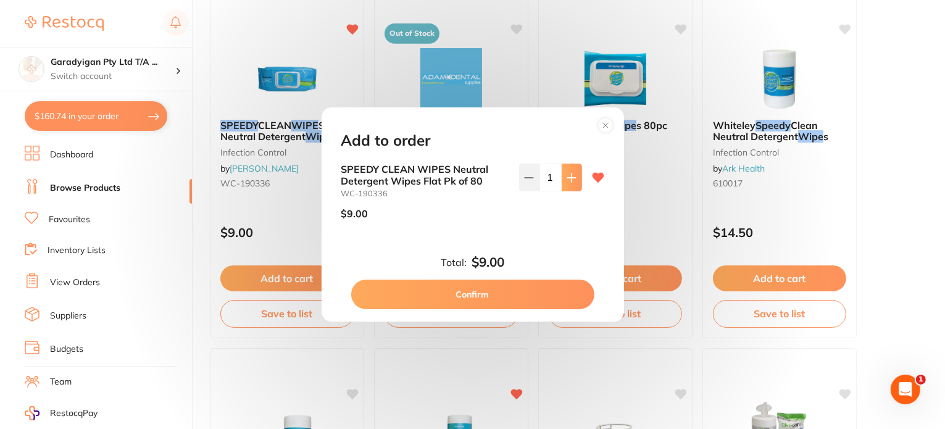
click at [574, 180] on button at bounding box center [572, 177] width 20 height 27
click at [575, 181] on button at bounding box center [572, 177] width 20 height 27
type input "5"
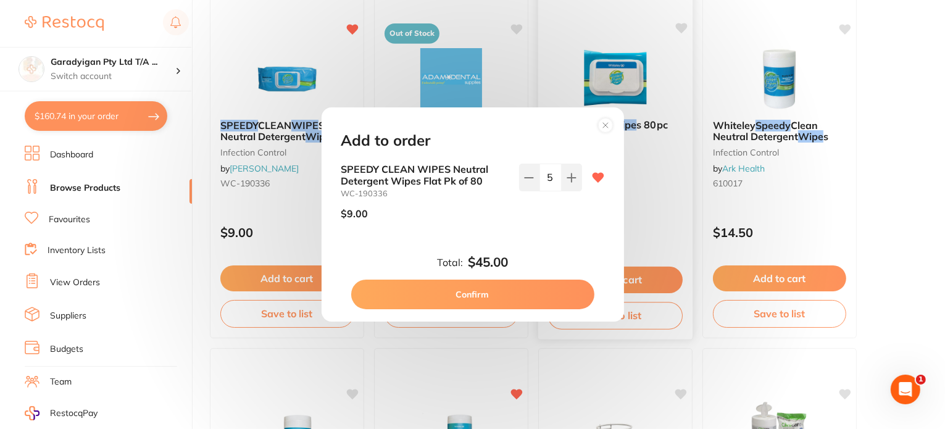
drag, startPoint x: 555, startPoint y: 298, endPoint x: 557, endPoint y: 289, distance: 9.4
click at [554, 298] on button "Confirm" at bounding box center [472, 295] width 243 height 30
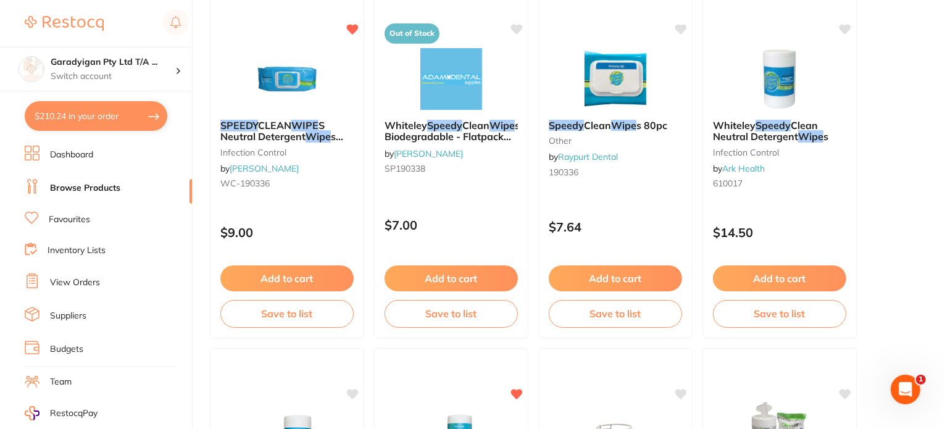
click at [121, 122] on button "$210.24 in your order" at bounding box center [96, 116] width 143 height 30
checkbox input "true"
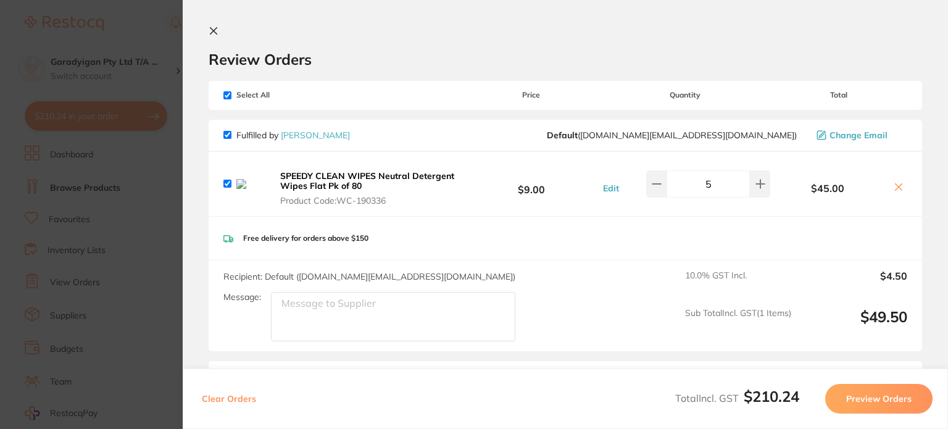
click at [220, 34] on button at bounding box center [216, 32] width 15 height 12
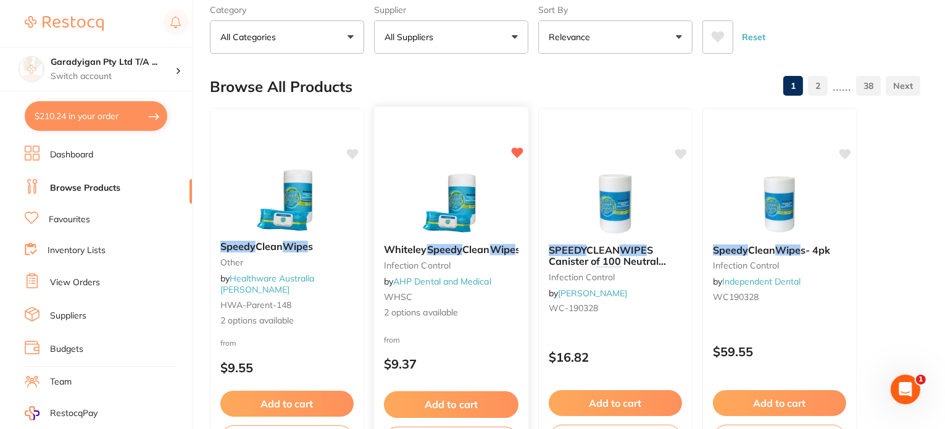
scroll to position [247, 0]
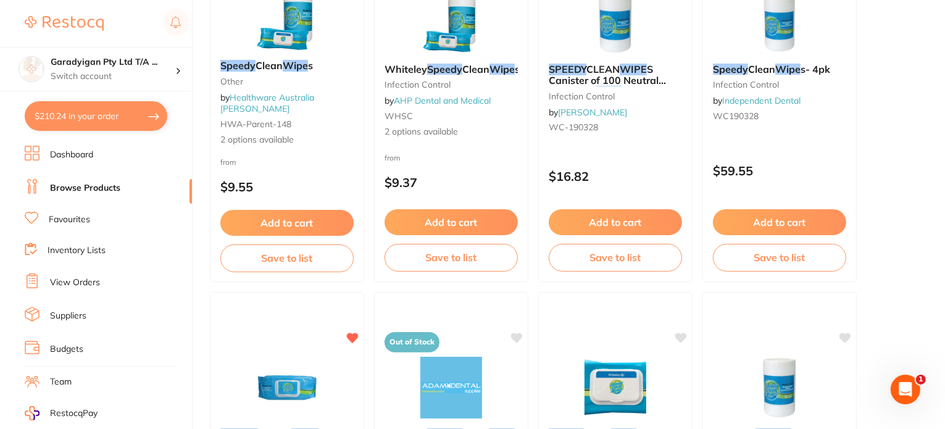
click at [333, 214] on button "Add to cart" at bounding box center [286, 223] width 133 height 26
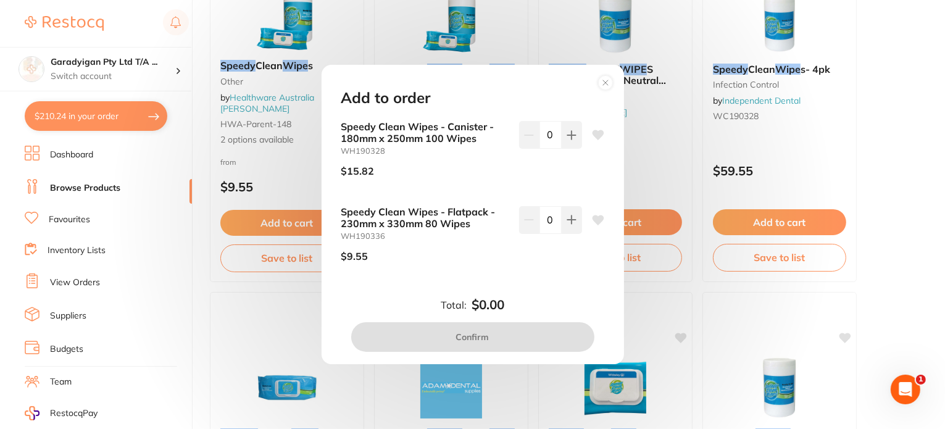
scroll to position [0, 0]
click at [575, 224] on button at bounding box center [572, 219] width 20 height 27
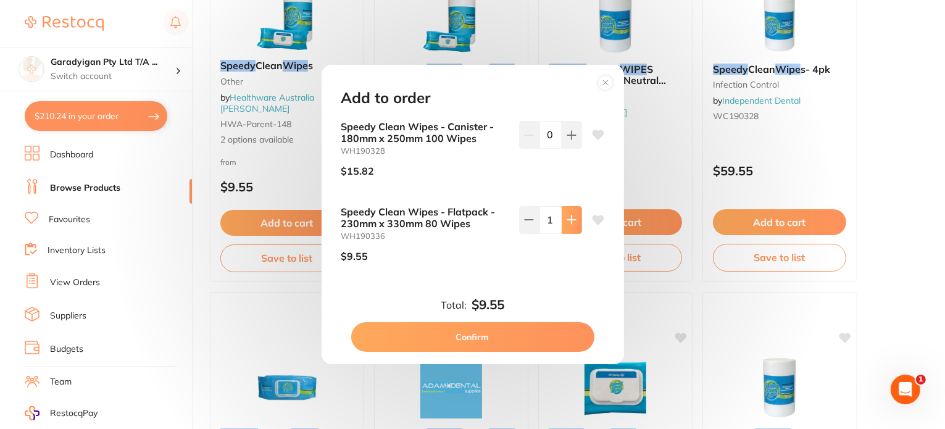
click at [575, 224] on button at bounding box center [572, 219] width 20 height 27
click at [574, 224] on button at bounding box center [572, 219] width 20 height 27
drag, startPoint x: 574, startPoint y: 224, endPoint x: 570, endPoint y: 243, distance: 19.5
click at [574, 225] on button at bounding box center [572, 219] width 20 height 27
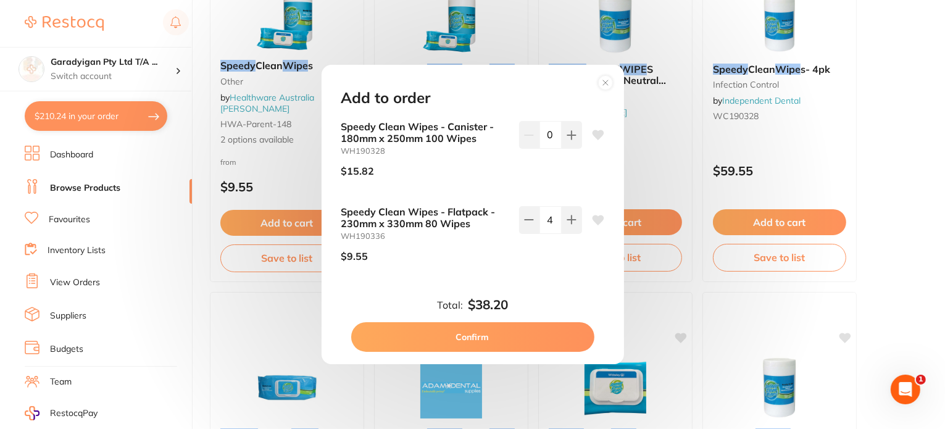
type input "5"
drag, startPoint x: 554, startPoint y: 334, endPoint x: 496, endPoint y: 299, distance: 67.8
click at [552, 330] on button "Confirm" at bounding box center [472, 337] width 243 height 30
checkbox input "false"
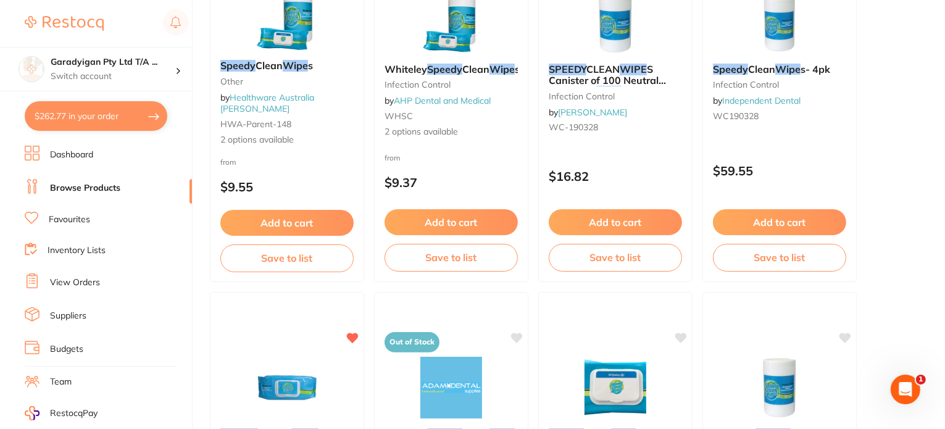
drag, startPoint x: 102, startPoint y: 118, endPoint x: 168, endPoint y: 150, distance: 72.9
click at [106, 120] on button "$262.77 in your order" at bounding box center [96, 116] width 143 height 30
checkbox input "true"
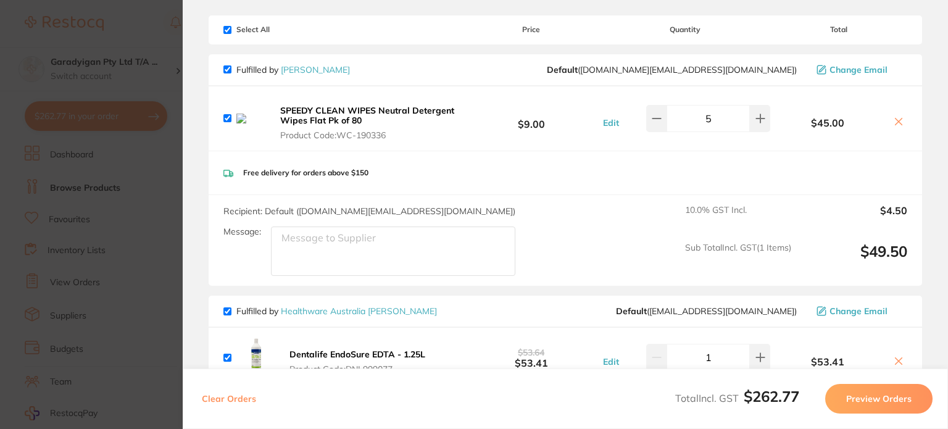
scroll to position [62, 0]
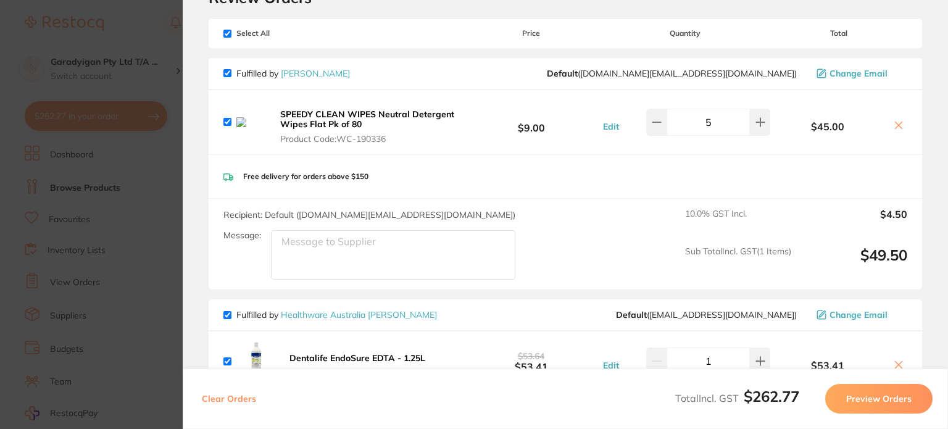
drag, startPoint x: 897, startPoint y: 129, endPoint x: 852, endPoint y: 123, distance: 46.0
click at [894, 128] on icon at bounding box center [899, 125] width 10 height 10
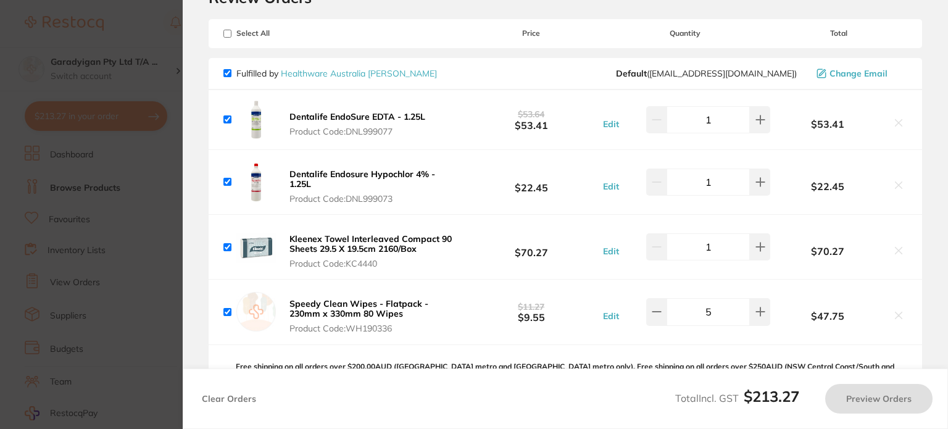
checkbox input "true"
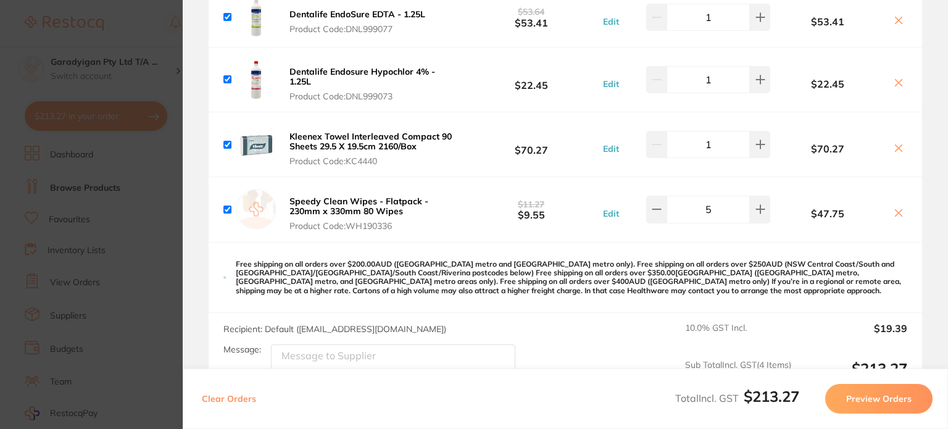
scroll to position [185, 0]
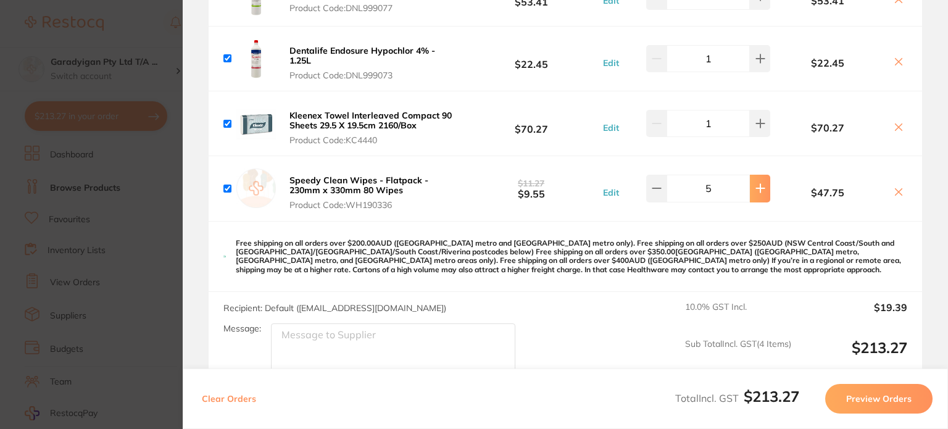
click at [750, 190] on button at bounding box center [760, 188] width 20 height 27
type input "6"
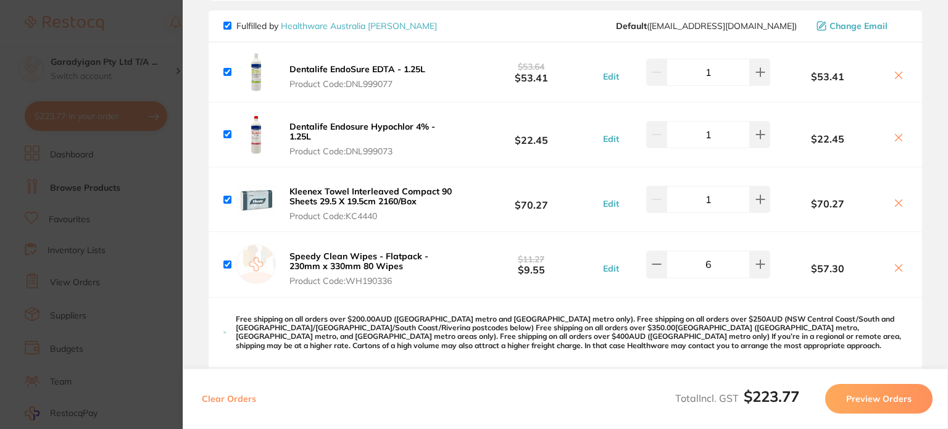
scroll to position [123, 0]
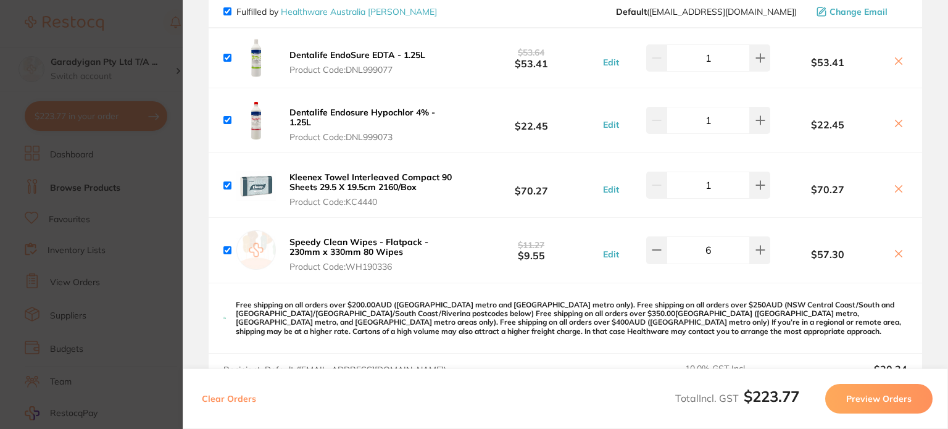
click at [890, 398] on button "Preview Orders" at bounding box center [878, 399] width 107 height 30
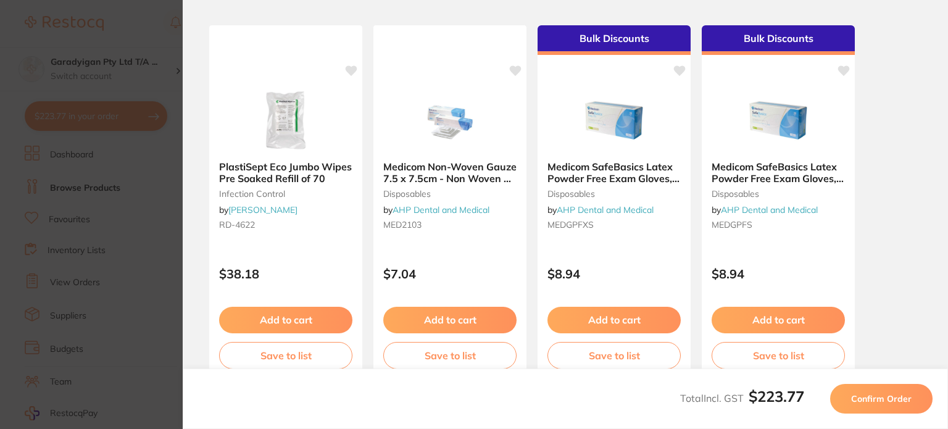
scroll to position [0, 0]
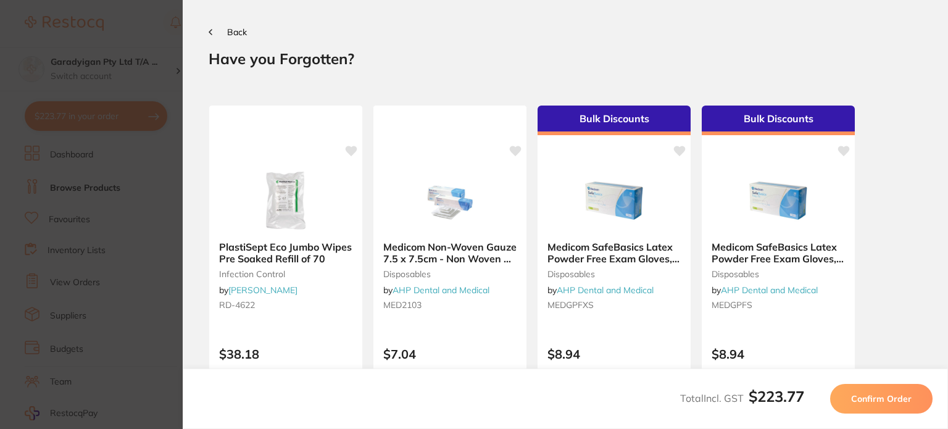
click at [212, 31] on icon at bounding box center [211, 32] width 4 height 6
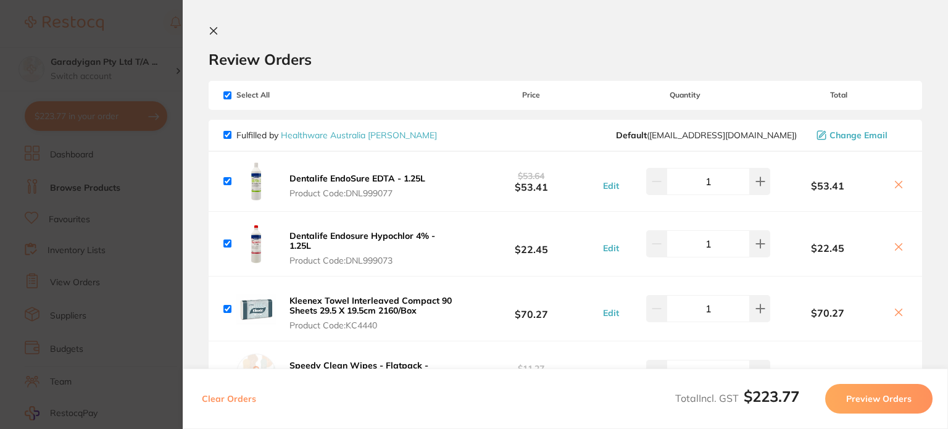
click at [215, 35] on icon at bounding box center [214, 31] width 10 height 10
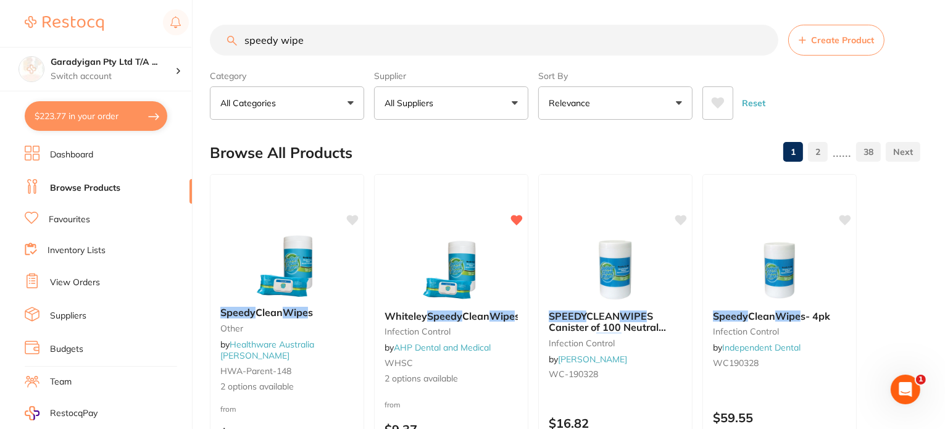
click at [76, 153] on link "Dashboard" at bounding box center [71, 155] width 43 height 12
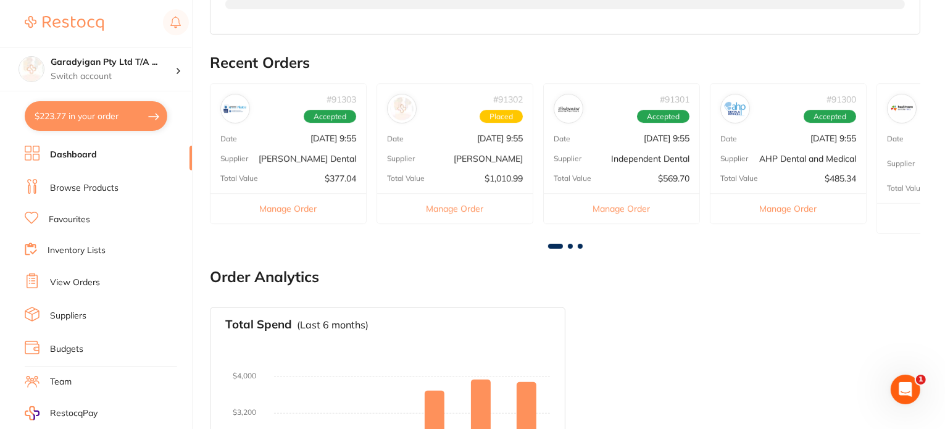
scroll to position [432, 0]
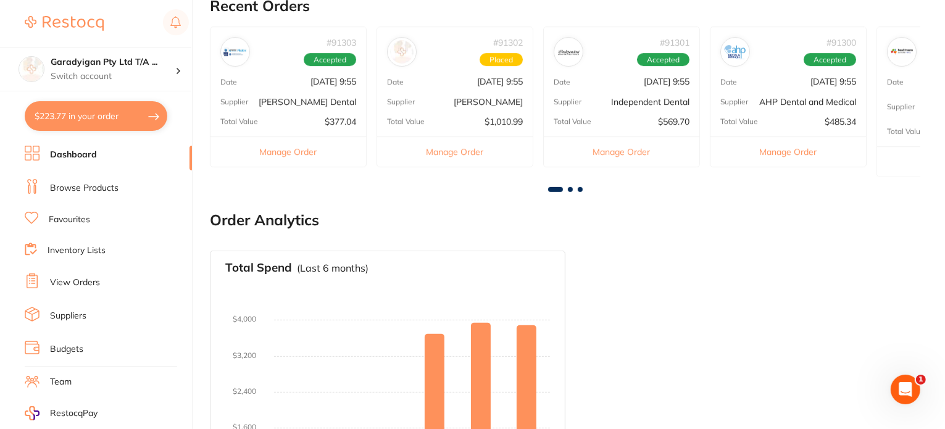
click at [571, 187] on span at bounding box center [570, 189] width 5 height 5
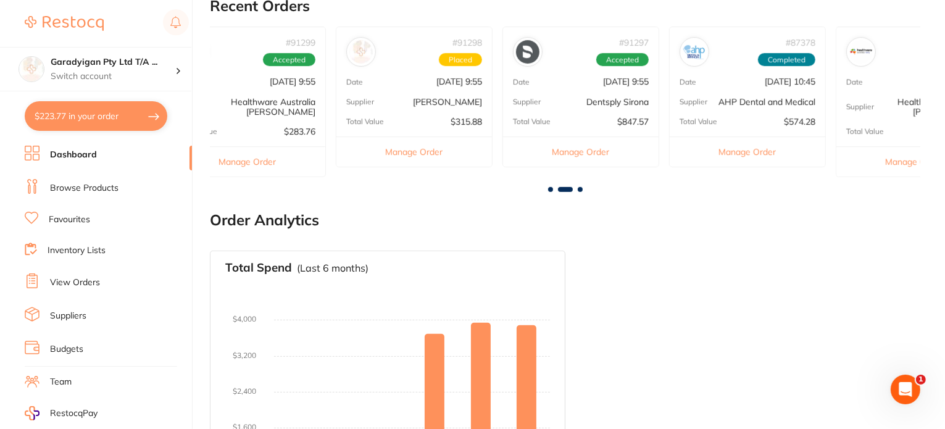
scroll to position [0, 710]
click at [267, 83] on p "[DATE] 9:55" at bounding box center [290, 82] width 46 height 10
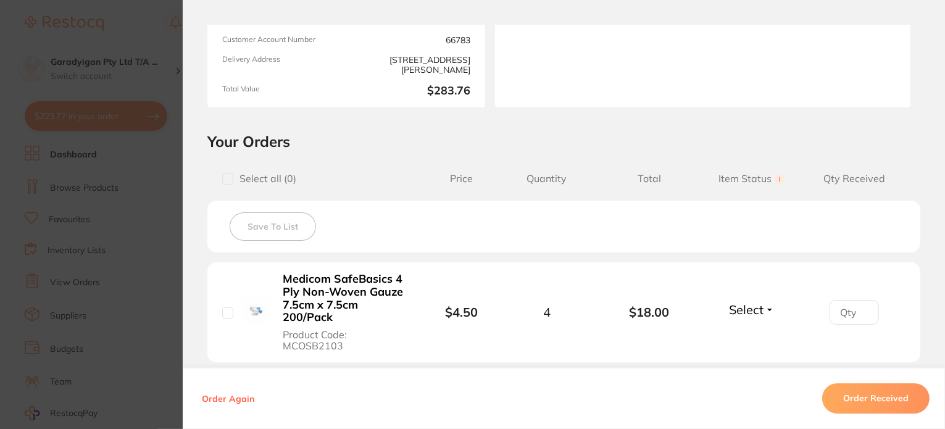
scroll to position [0, 0]
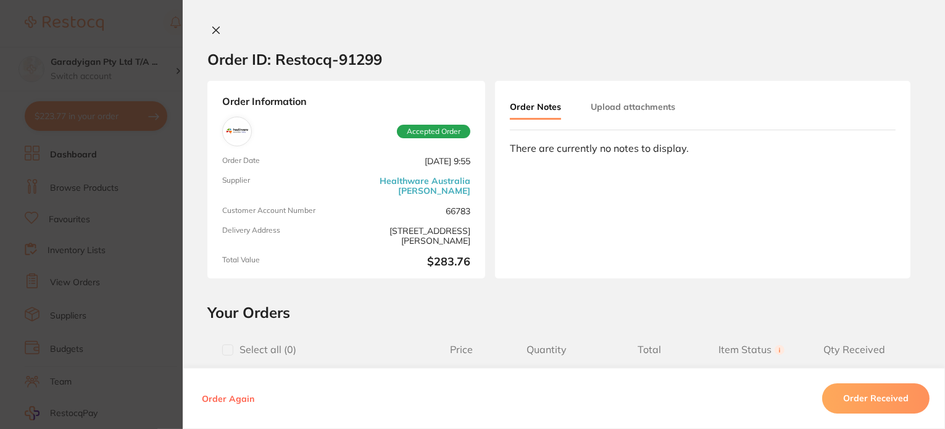
click at [222, 28] on div at bounding box center [564, 31] width 762 height 13
click at [215, 29] on icon at bounding box center [216, 30] width 10 height 10
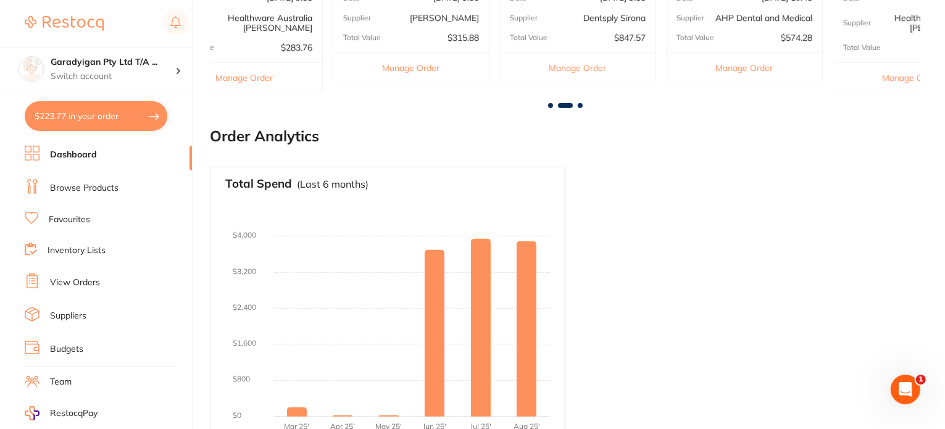
scroll to position [542, 0]
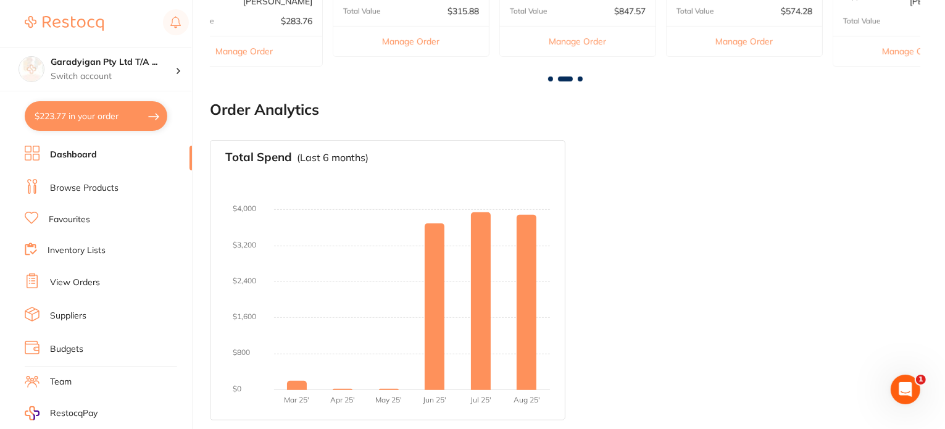
drag, startPoint x: 106, startPoint y: 113, endPoint x: 113, endPoint y: 113, distance: 6.8
click at [108, 113] on button "$223.77 in your order" at bounding box center [96, 116] width 143 height 30
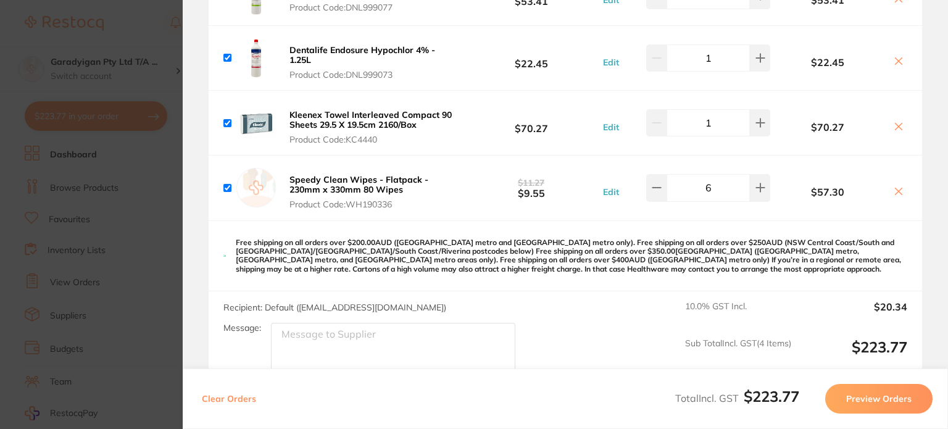
scroll to position [193, 0]
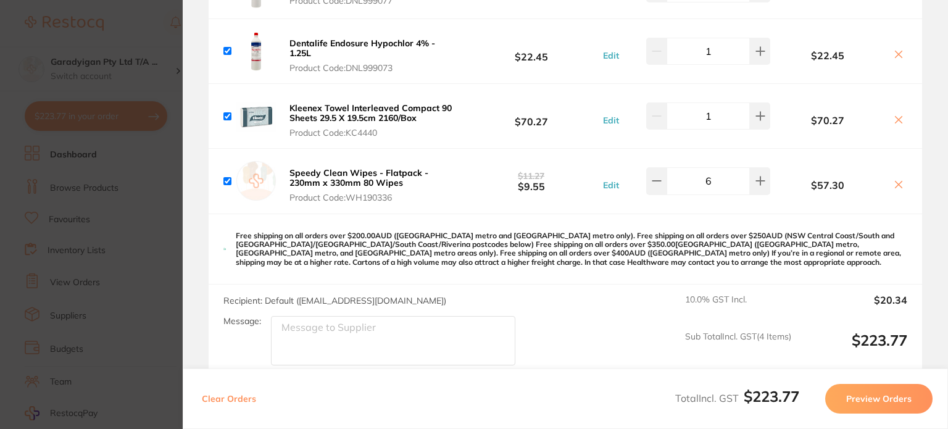
click at [875, 399] on button "Preview Orders" at bounding box center [878, 399] width 107 height 30
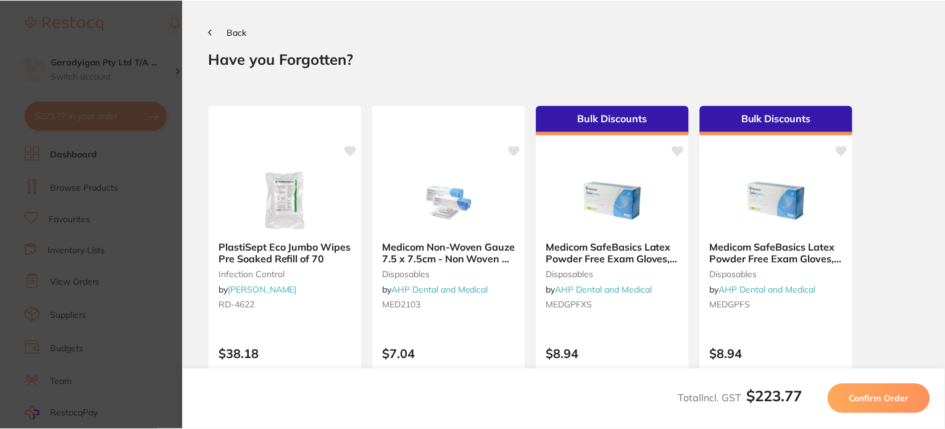
scroll to position [0, 0]
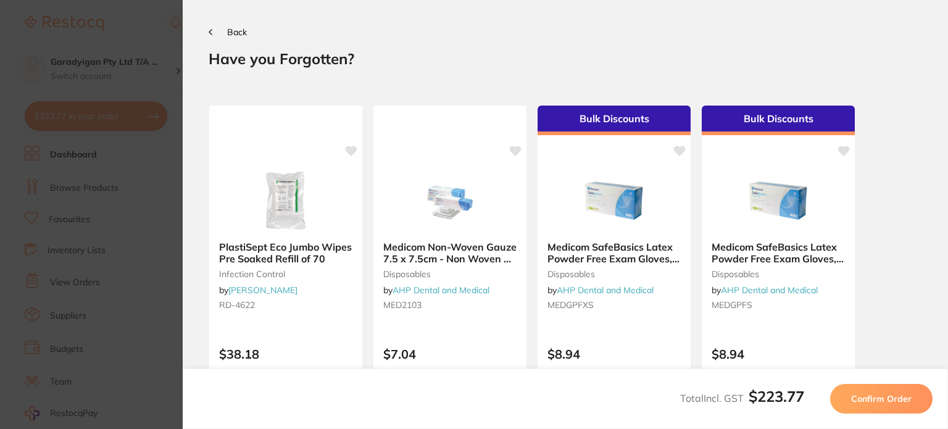
click at [891, 397] on span "Confirm Order" at bounding box center [881, 398] width 60 height 11
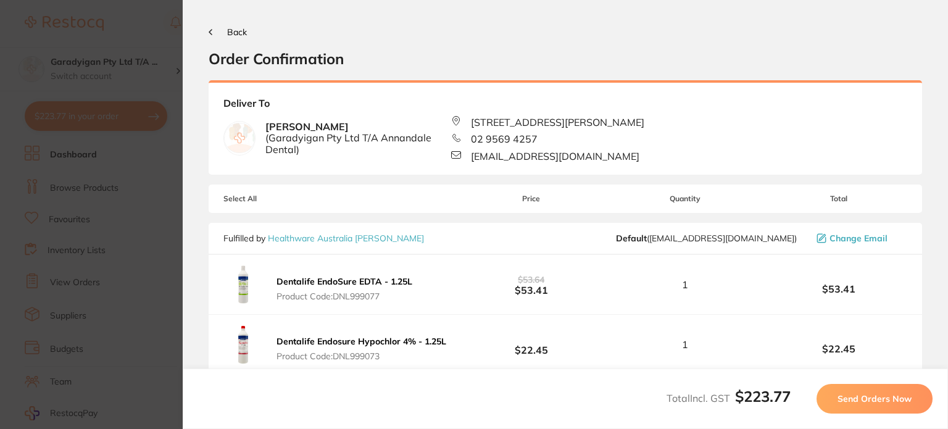
click at [845, 397] on span "Send Orders Now" at bounding box center [874, 398] width 74 height 11
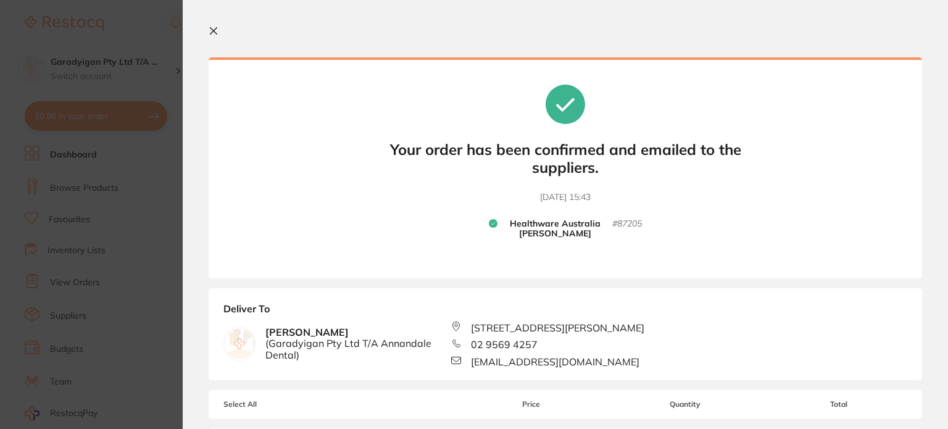
click at [216, 30] on icon at bounding box center [214, 31] width 10 height 10
